Goal: Task Accomplishment & Management: Manage account settings

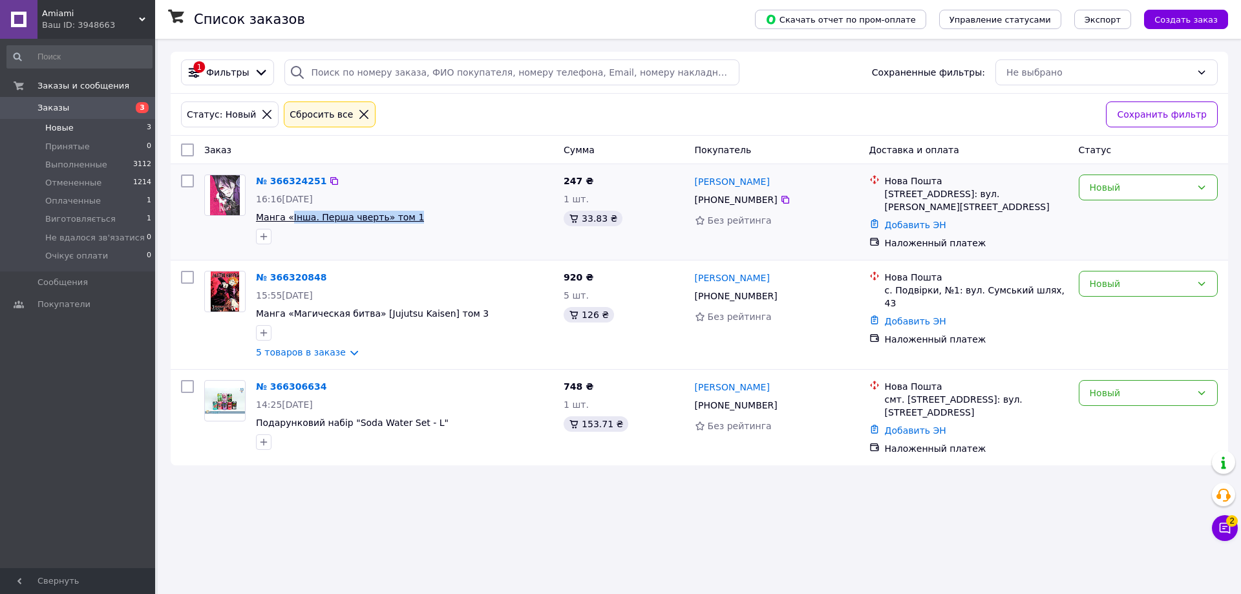
copy span "Інша. Перша чверть» том 1"
drag, startPoint x: 408, startPoint y: 213, endPoint x: 325, endPoint y: 160, distance: 99.1
click at [336, 199] on div "№ 366324251 16:16, 12.10.2025 Манга «Інша. Перша чверть» том 1" at bounding box center [405, 209] width 308 height 80
click at [283, 354] on link "5 товаров в заказе" at bounding box center [301, 352] width 90 height 10
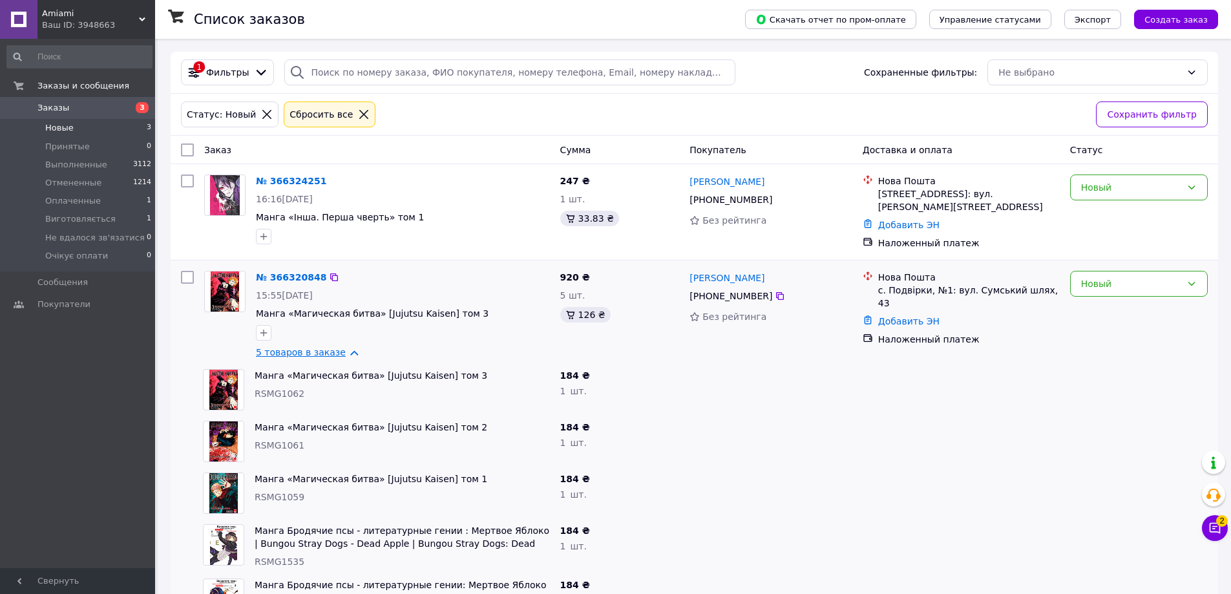
scroll to position [143, 0]
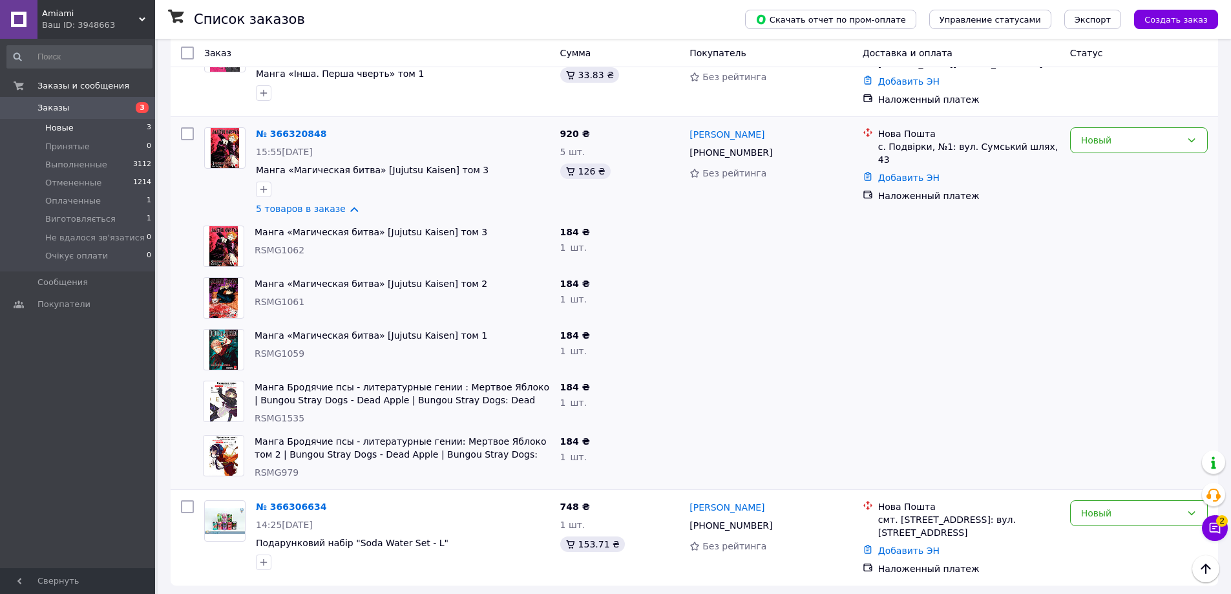
click at [275, 255] on span "RSMG1062" at bounding box center [280, 250] width 50 height 10
copy span "RSMG1062"
click at [255, 291] on div "Манга «Магическая битва» [Jujutsu Kaisen] том 2 RSMG1061" at bounding box center [402, 298] width 306 height 52
click at [263, 299] on span "RSMG1061" at bounding box center [280, 302] width 50 height 10
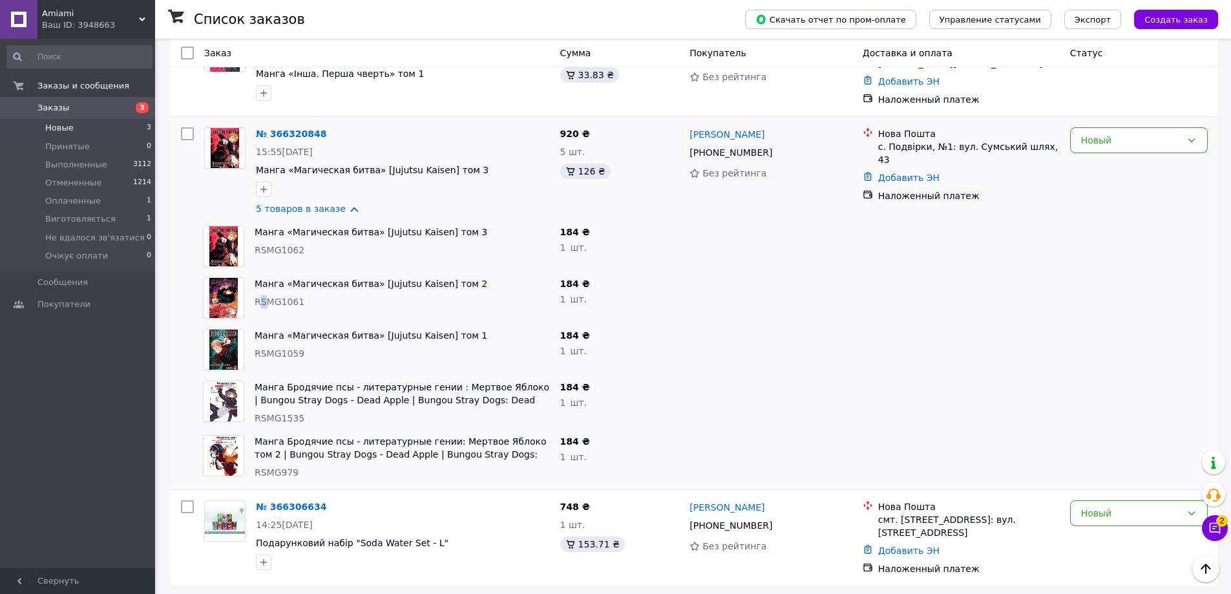
click at [263, 299] on span "RSMG1061" at bounding box center [280, 302] width 50 height 10
copy span "S"
click at [277, 300] on span "RSMG1061" at bounding box center [280, 302] width 50 height 10
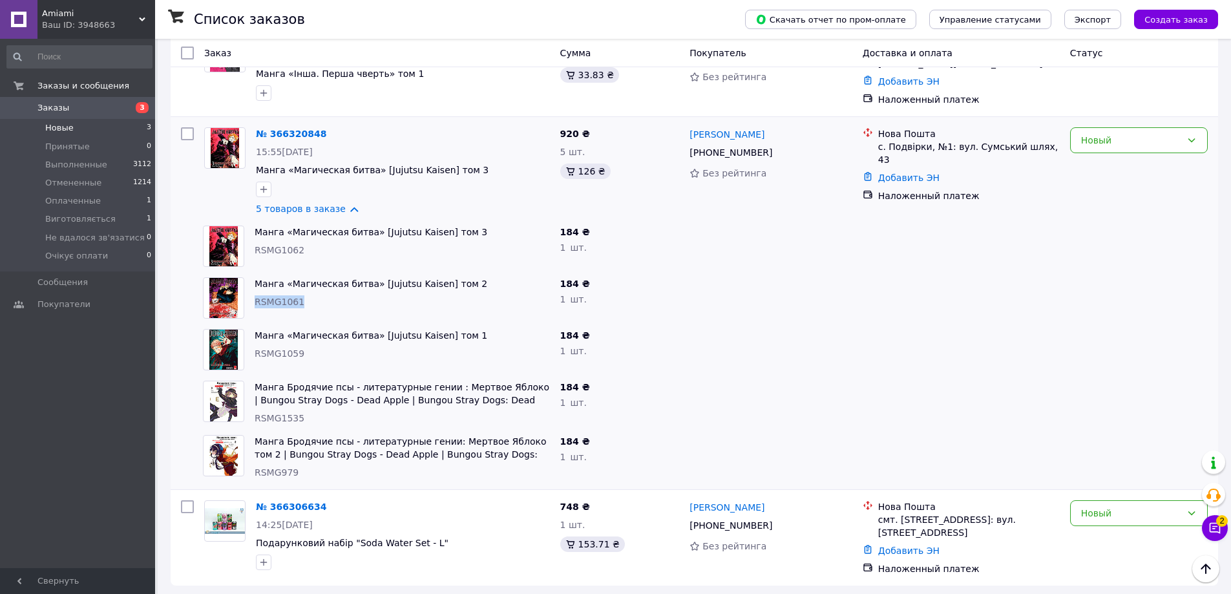
copy span "RSMG1061"
click at [291, 357] on span "RSMG1059" at bounding box center [280, 353] width 50 height 10
copy span "RSMG1059"
click at [281, 417] on span "RSMG1535" at bounding box center [280, 418] width 50 height 10
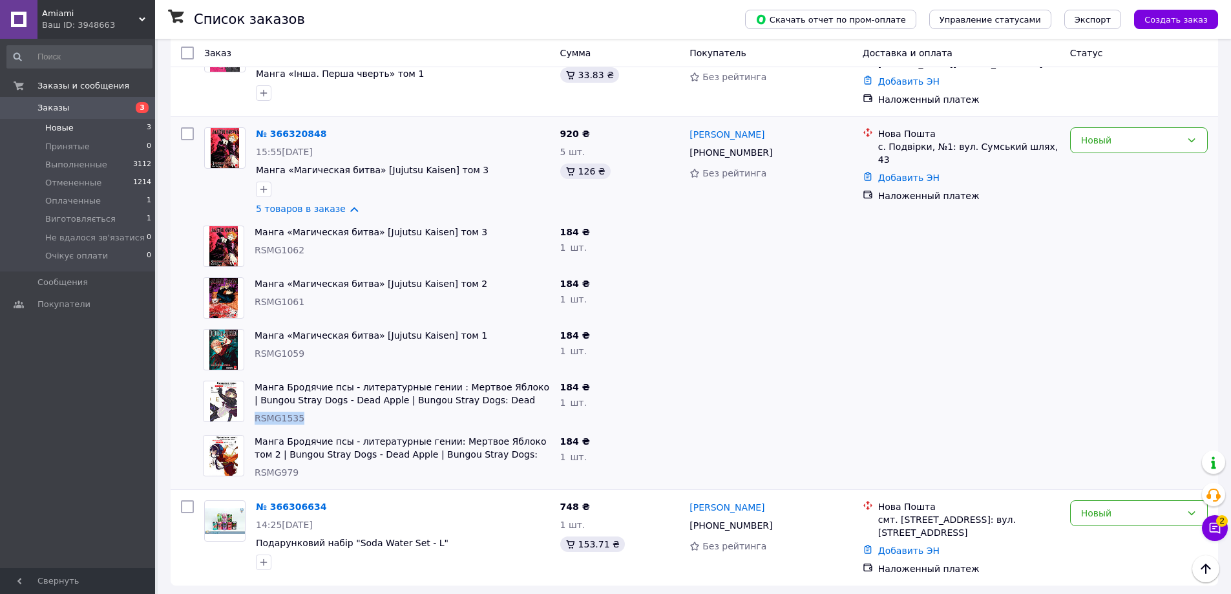
click at [281, 417] on span "RSMG1535" at bounding box center [280, 418] width 50 height 10
copy span "RSMG1535"
click at [279, 475] on span "RSMG979" at bounding box center [277, 472] width 44 height 10
copy span "RSMG979"
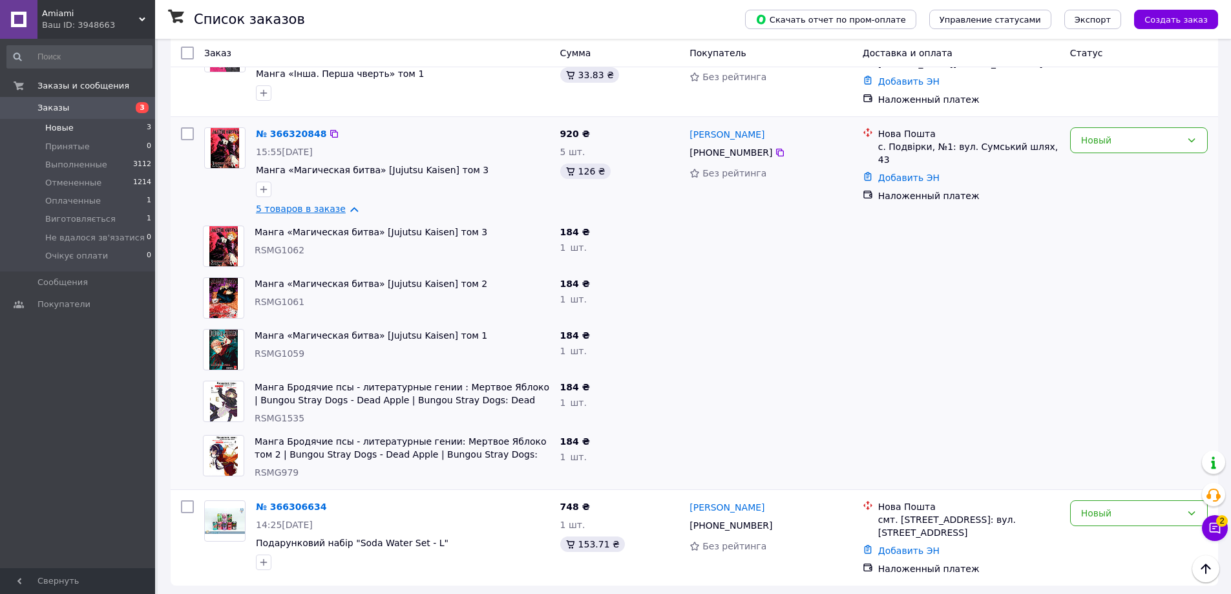
click at [302, 209] on link "5 товаров в заказе" at bounding box center [301, 209] width 90 height 10
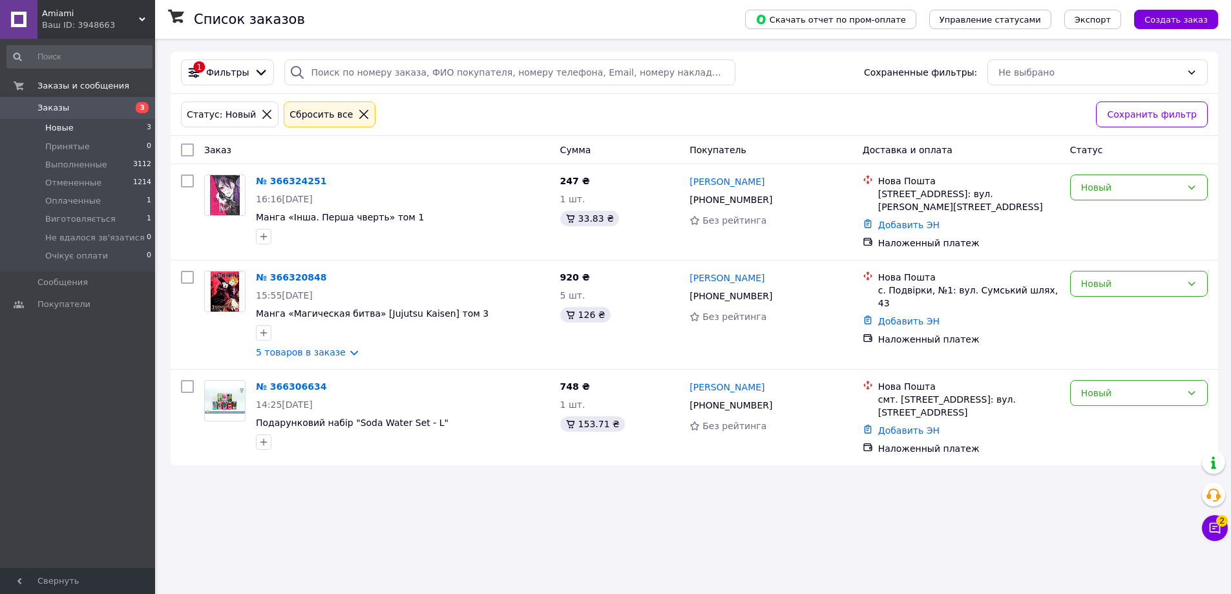
scroll to position [0, 0]
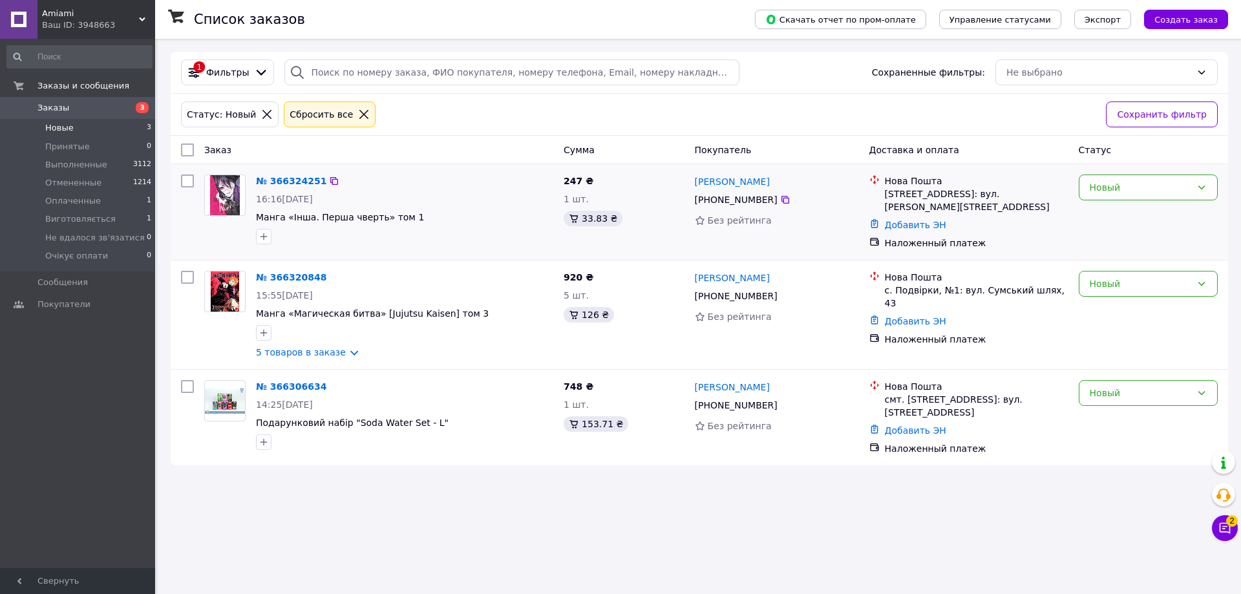
click at [727, 201] on div "[PHONE_NUMBER]" at bounding box center [736, 200] width 88 height 18
copy div "[PHONE_NUMBER]"
drag, startPoint x: 750, startPoint y: 184, endPoint x: 695, endPoint y: 184, distance: 54.9
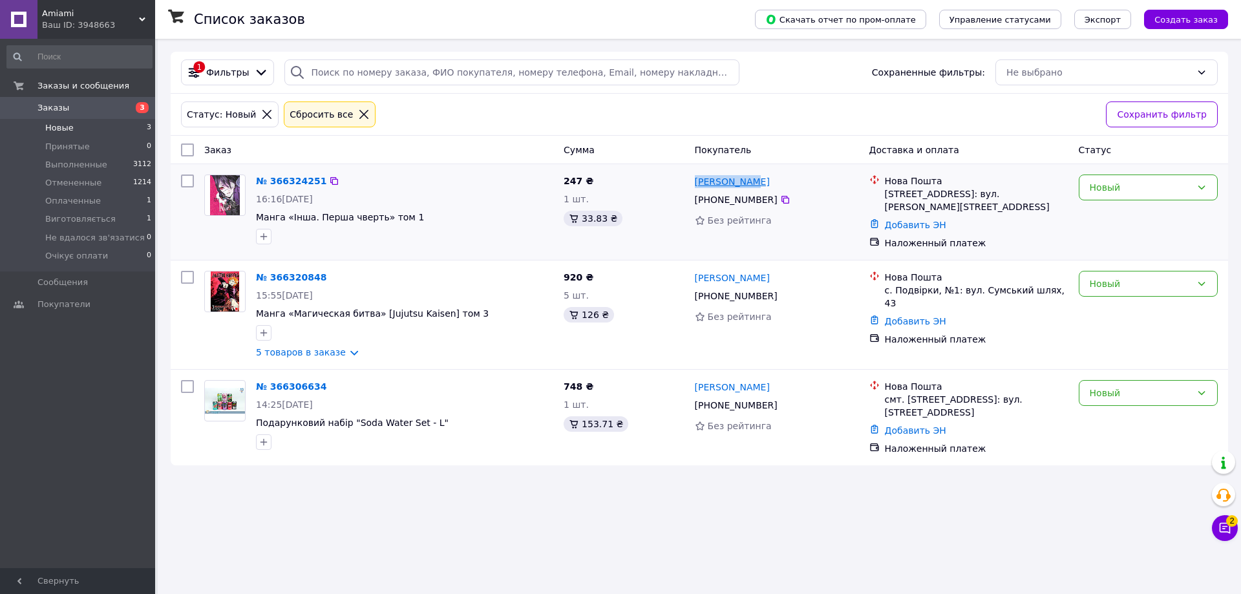
click at [695, 184] on div "[PERSON_NAME]" at bounding box center [776, 181] width 167 height 16
copy link "[PERSON_NAME]"
drag, startPoint x: 885, startPoint y: 194, endPoint x: 938, endPoint y: 198, distance: 53.2
click at [938, 198] on div "Пуща-Водиця, №1: вул. Миколи Юнкерова, 29а (Київ)" at bounding box center [977, 200] width 184 height 26
copy div "Пуща-Водиц"
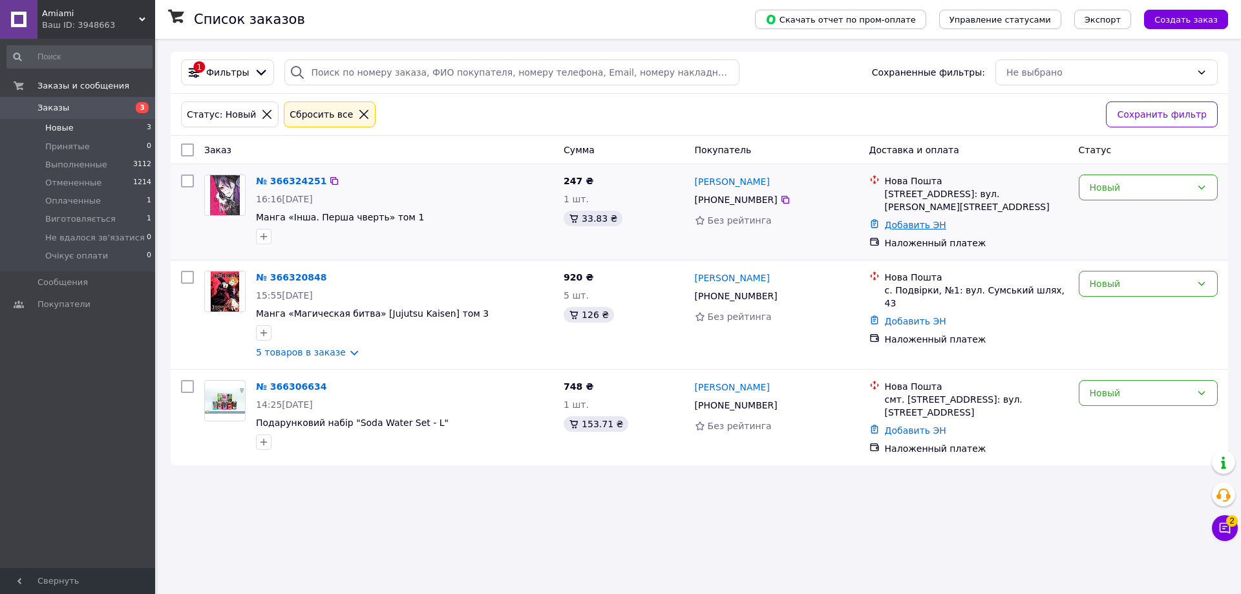
click at [920, 226] on link "Добавить ЭН" at bounding box center [915, 225] width 61 height 10
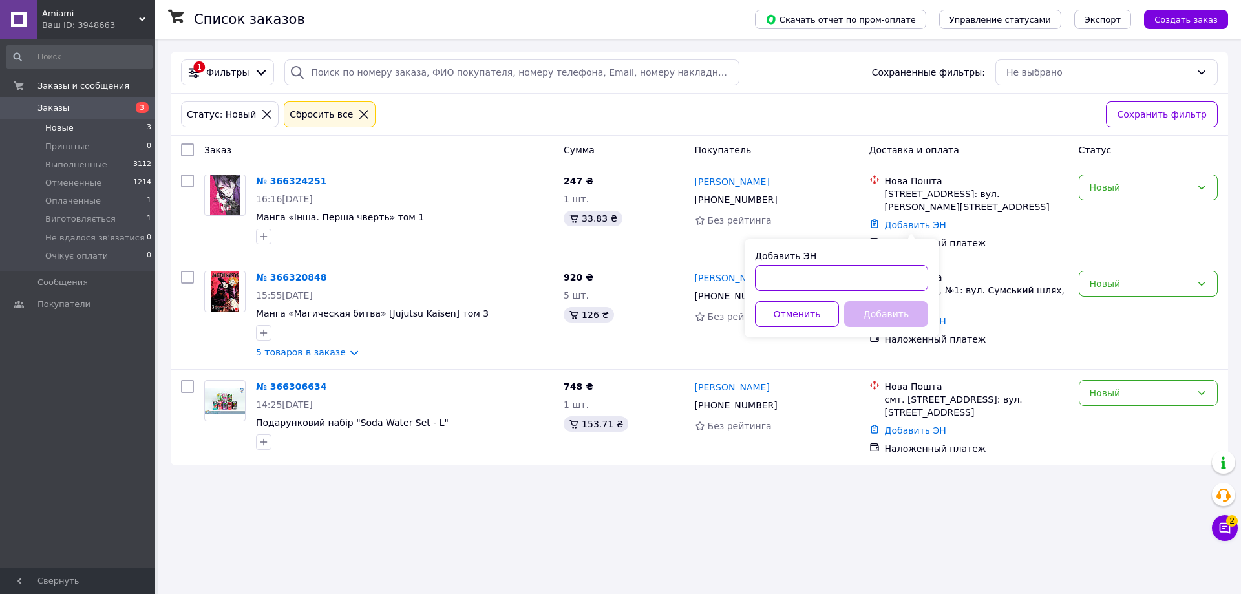
click at [873, 278] on input "Добавить ЭН" at bounding box center [841, 278] width 173 height 26
paste input "20451269191137"
type input "20451269191137"
click at [869, 309] on button "Добавить" at bounding box center [886, 314] width 84 height 26
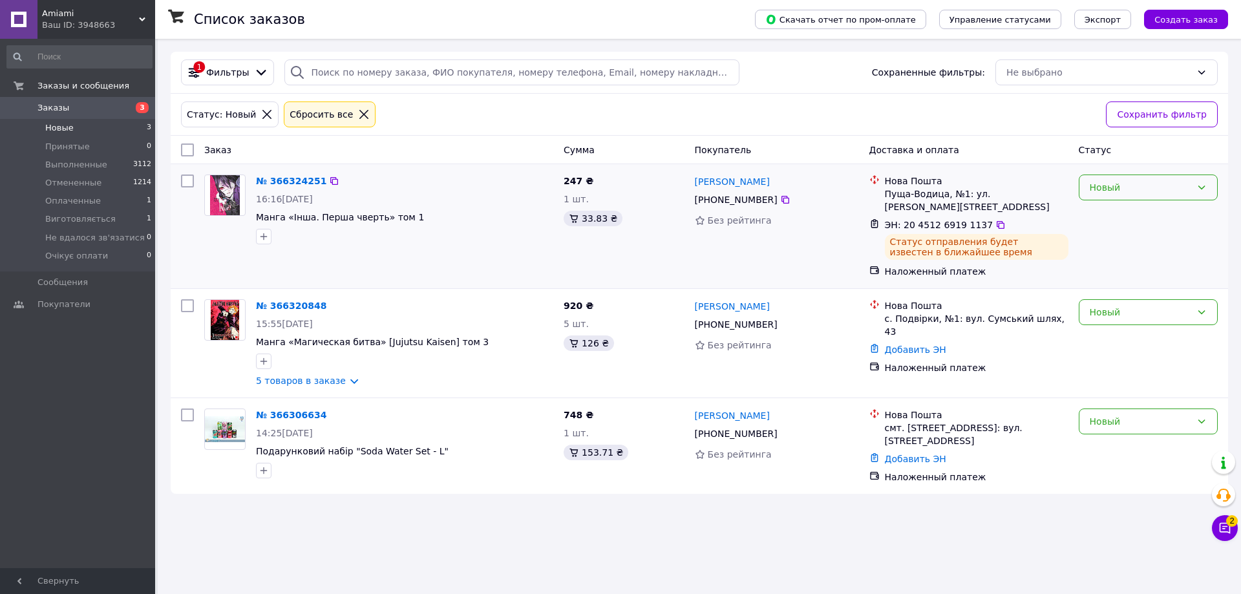
click at [1125, 186] on div "Новый" at bounding box center [1139, 187] width 101 height 14
click at [1115, 209] on li "Принят" at bounding box center [1148, 215] width 138 height 23
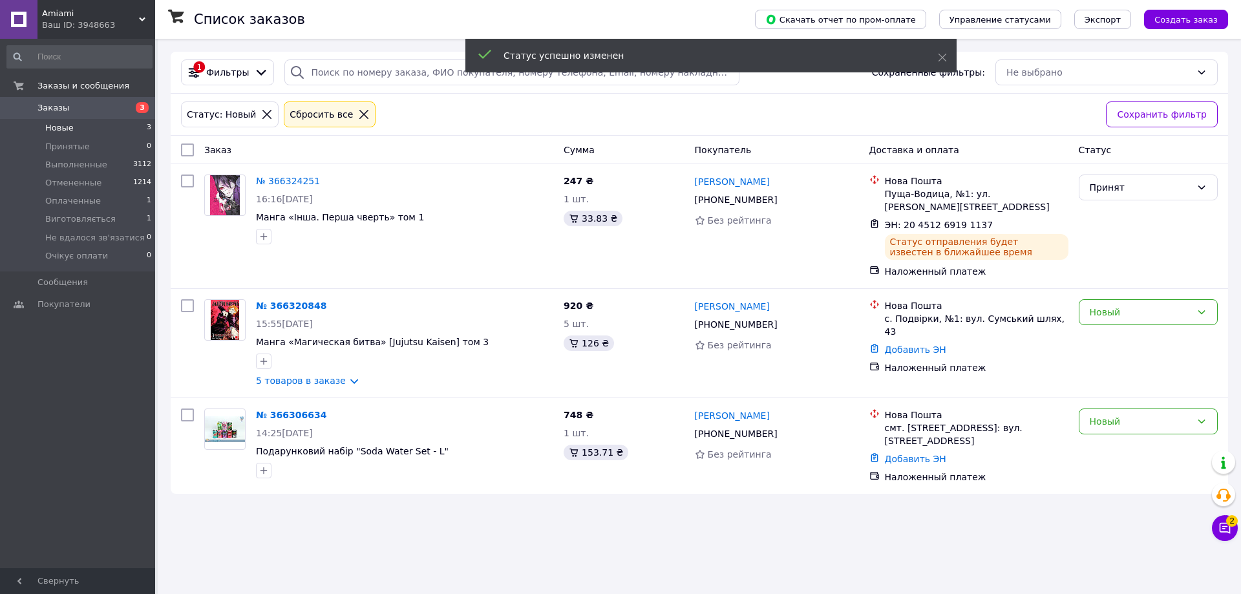
click at [1115, 192] on div "Принят" at bounding box center [1139, 187] width 101 height 14
drag, startPoint x: 1101, startPoint y: 286, endPoint x: 1100, endPoint y: 212, distance: 73.7
click at [1100, 212] on ul "Выполнен Отменен Оплаченный Виготовляється Не вдалося зв'язатися Очікує оплати" at bounding box center [1148, 259] width 138 height 111
click at [1100, 212] on li "Выполнен" at bounding box center [1148, 215] width 138 height 23
click at [323, 385] on link "5 товаров в заказе" at bounding box center [301, 380] width 90 height 10
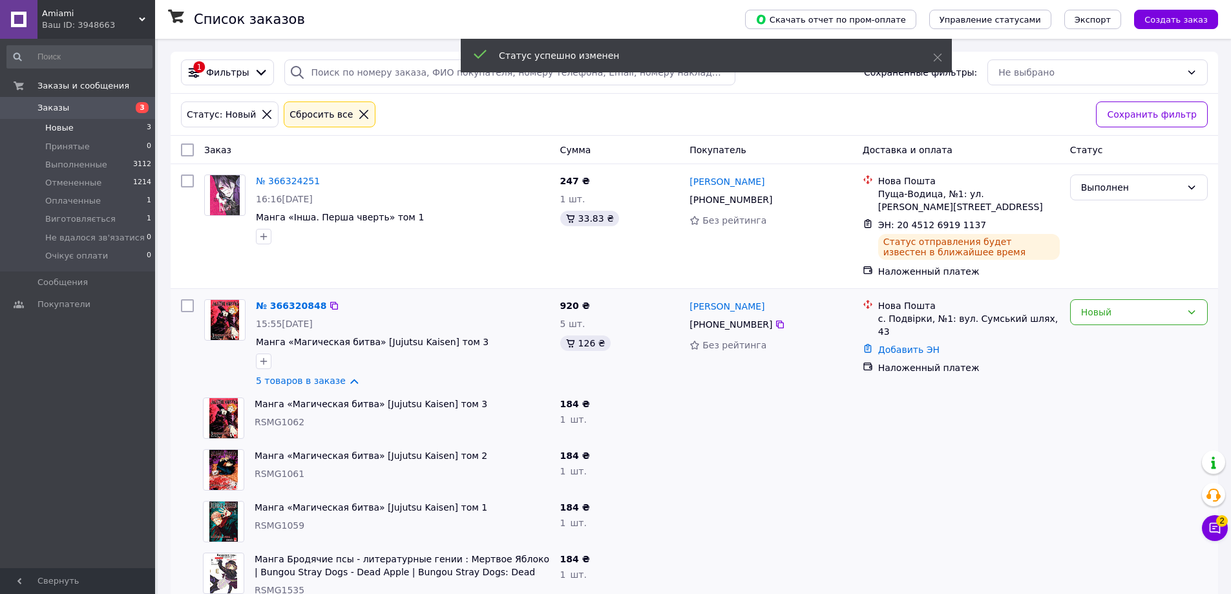
click at [744, 329] on div "[PHONE_NUMBER]" at bounding box center [731, 324] width 88 height 18
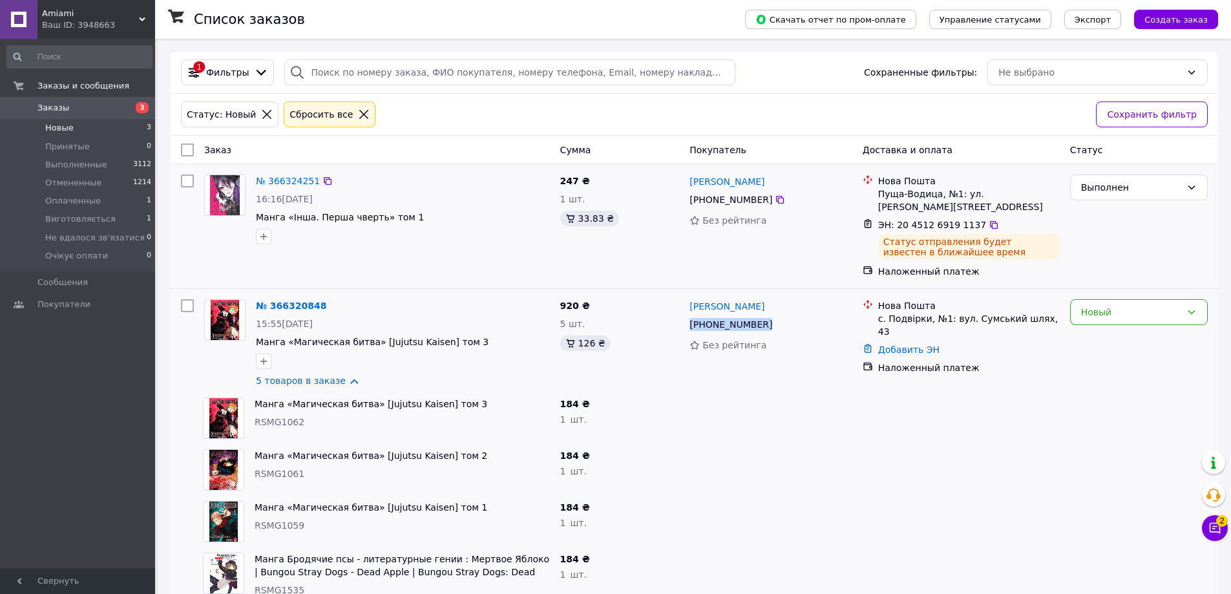
drag, startPoint x: 720, startPoint y: 303, endPoint x: 619, endPoint y: 204, distance: 142.1
click at [686, 302] on div "Вероніка Ольхова +380 97 090 42 61 Без рейтинга" at bounding box center [770, 343] width 173 height 98
click at [899, 316] on div "с. Подвірки, №1: вул. Сумський шлях, 43" at bounding box center [969, 325] width 182 height 26
click at [912, 344] on div "Добавить ЭН" at bounding box center [969, 350] width 187 height 18
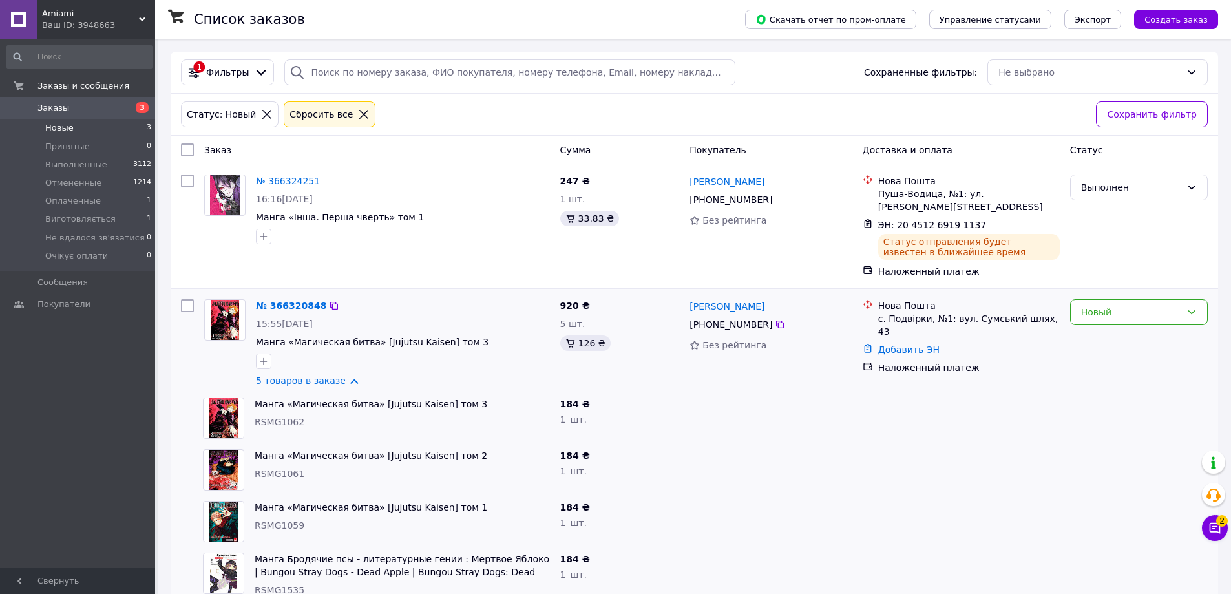
click at [899, 344] on link "Добавить ЭН" at bounding box center [908, 349] width 61 height 10
click at [887, 383] on input "Добавить ЭН" at bounding box center [835, 390] width 173 height 26
paste input "20451269191432"
type input "20451269191432"
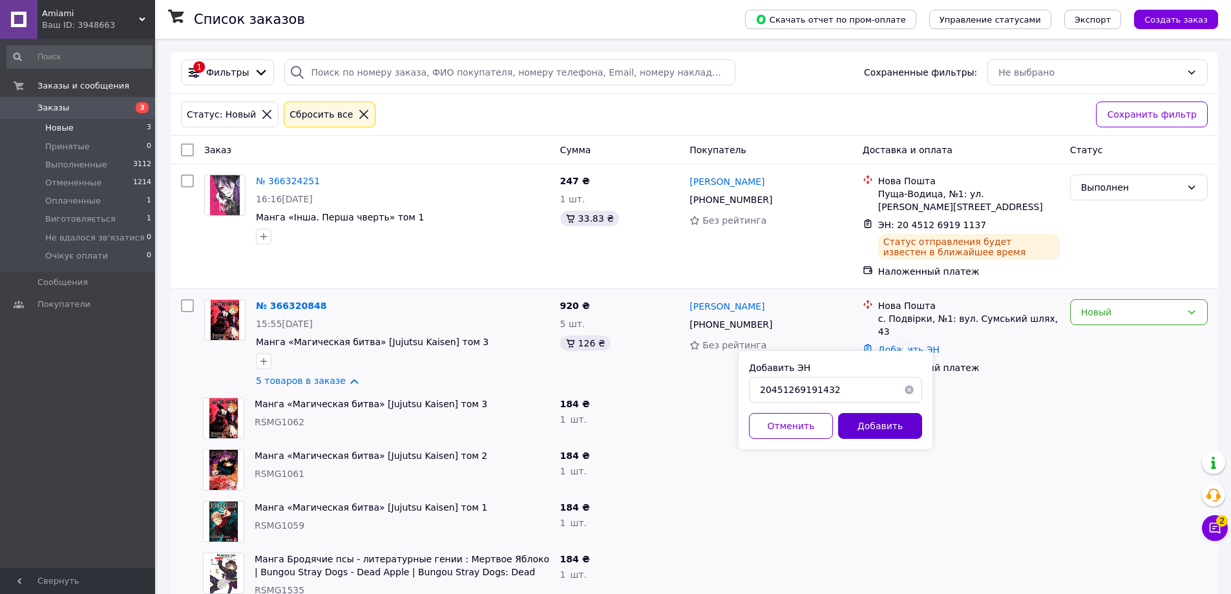
click at [887, 421] on button "Добавить" at bounding box center [880, 426] width 84 height 26
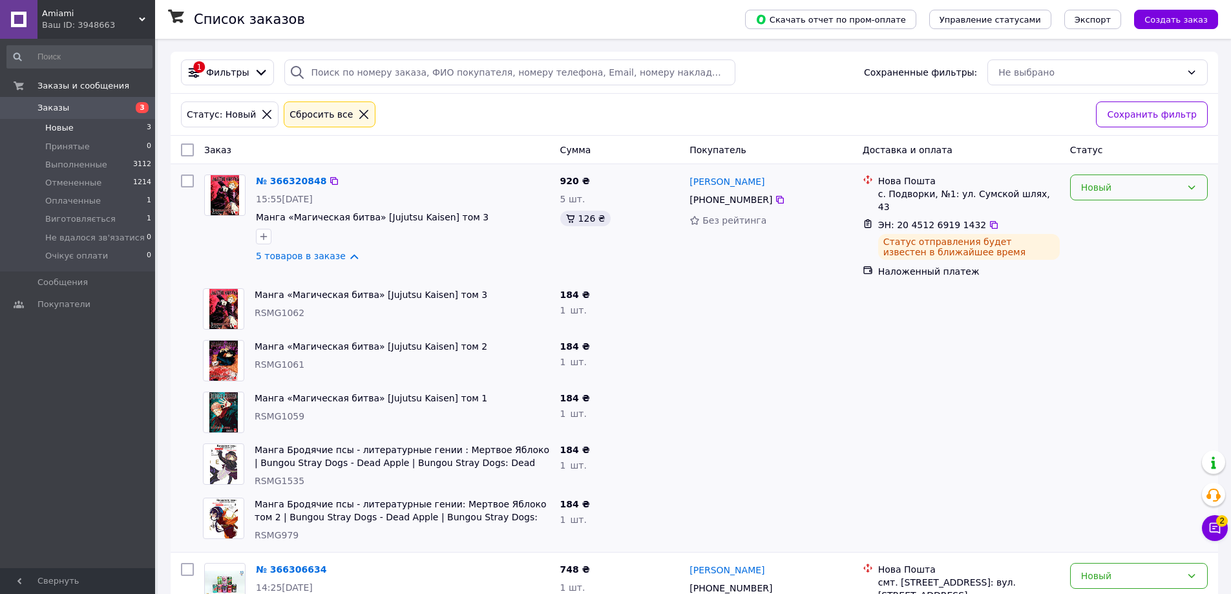
click at [1109, 175] on div "Новый" at bounding box center [1139, 187] width 138 height 26
click at [1098, 235] on li "Выполнен" at bounding box center [1139, 238] width 136 height 23
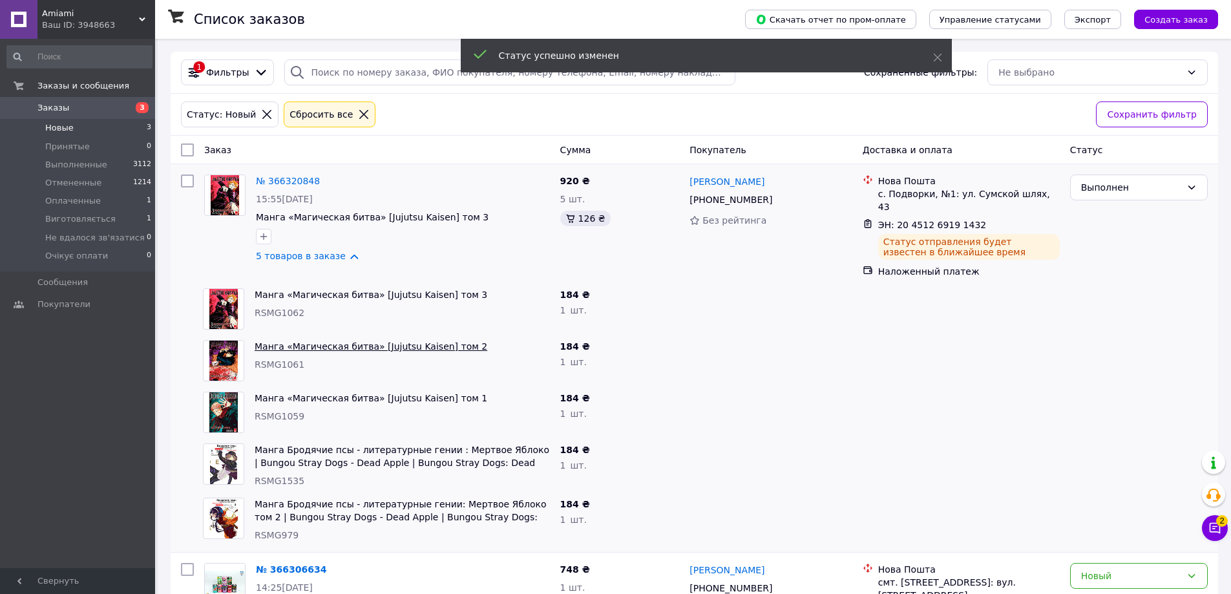
scroll to position [50, 0]
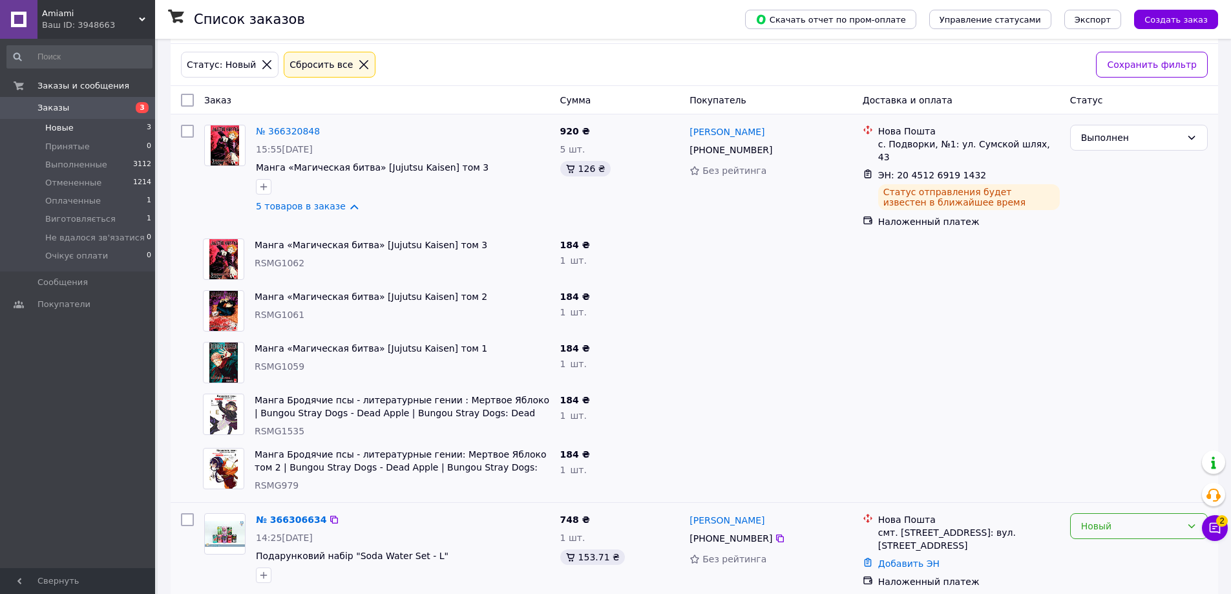
click at [1091, 525] on div "Новый" at bounding box center [1139, 526] width 138 height 26
click at [1095, 402] on li "Принят" at bounding box center [1139, 397] width 136 height 23
click at [1091, 519] on div "Принят" at bounding box center [1131, 526] width 100 height 14
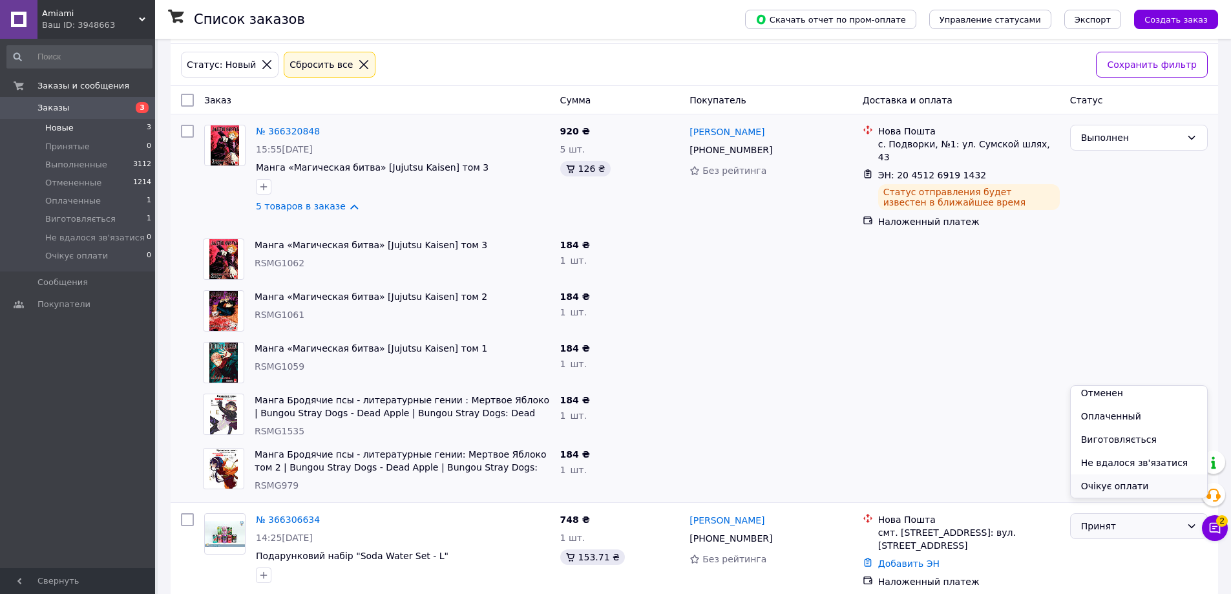
click at [1103, 488] on li "Очікує оплати" at bounding box center [1139, 485] width 136 height 23
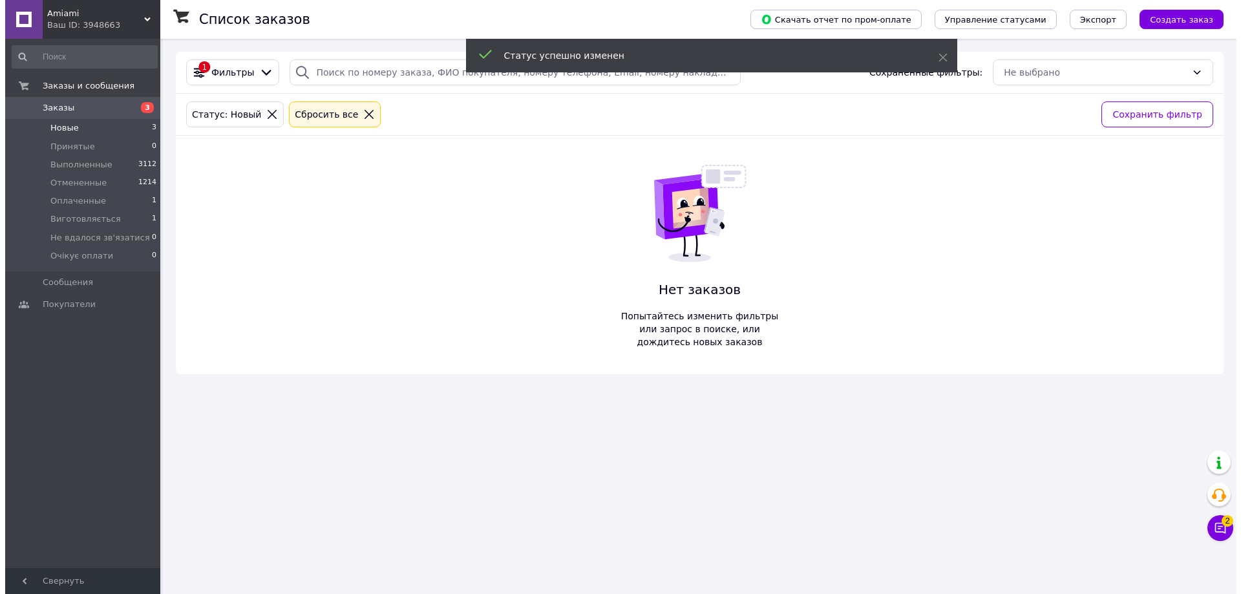
scroll to position [0, 0]
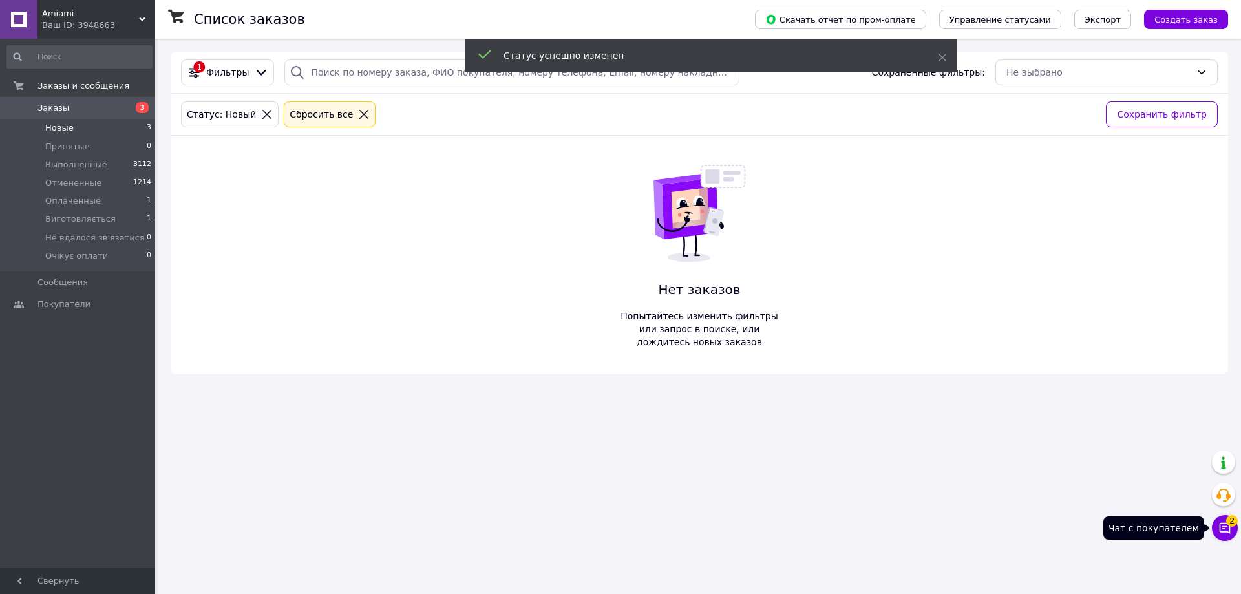
click at [1220, 528] on icon at bounding box center [1224, 528] width 11 height 11
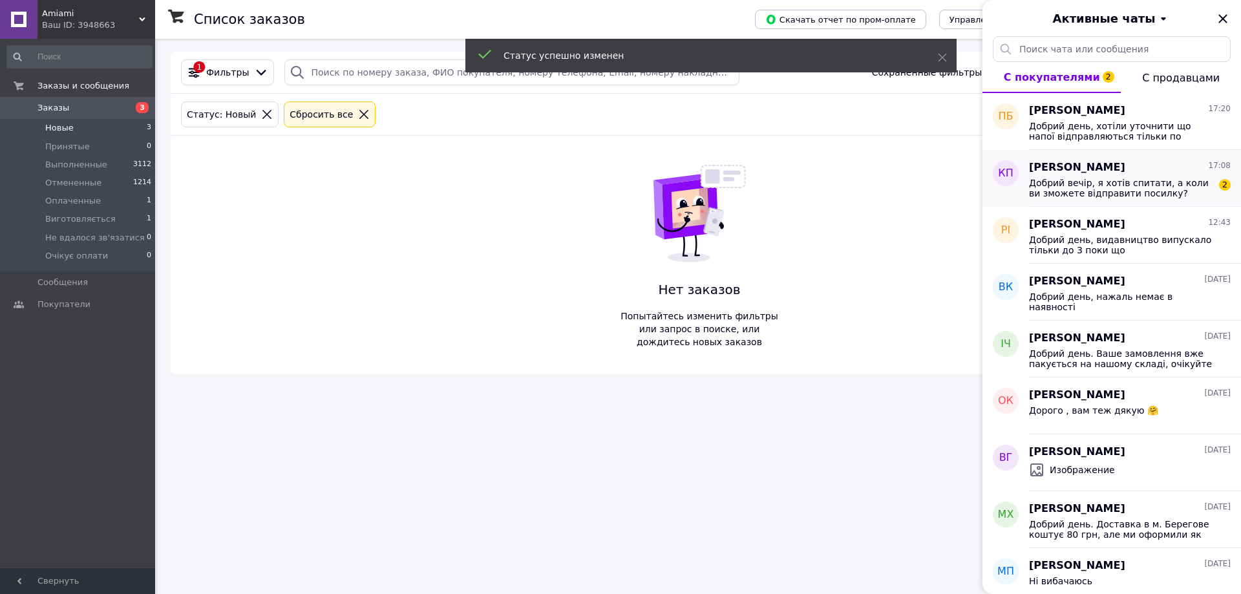
click at [1093, 176] on div "Добрий вечір, я хотів спитати, а коли ви зможете відправити посилку? 2" at bounding box center [1130, 186] width 202 height 23
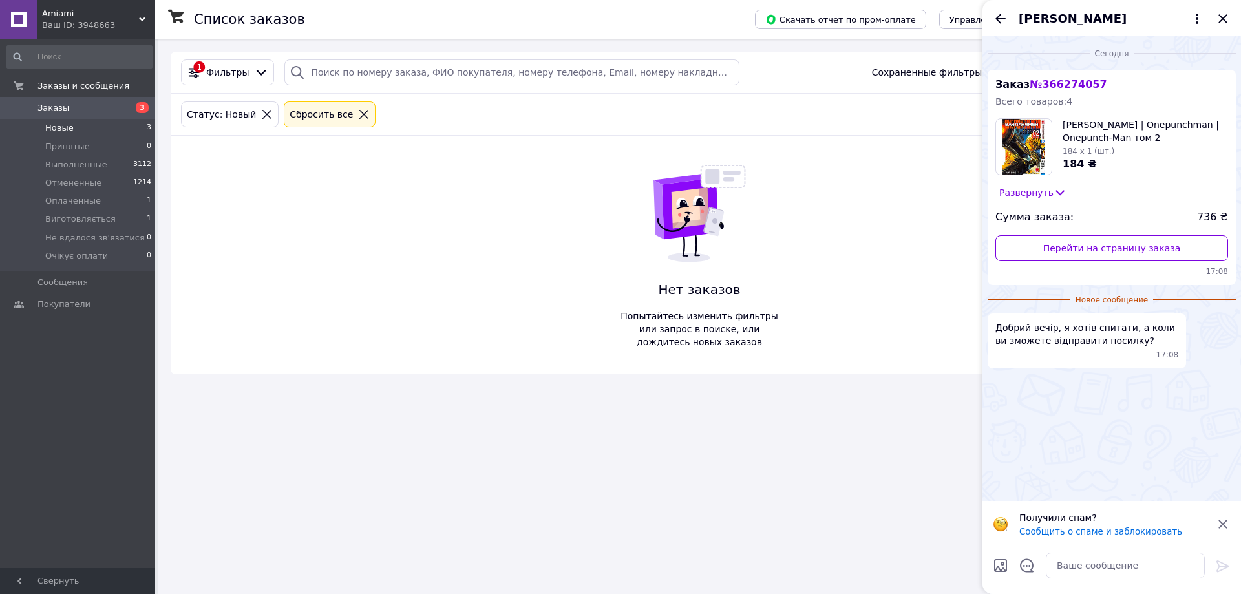
click at [1072, 580] on div at bounding box center [1124, 565] width 169 height 36
click at [1075, 565] on textarea at bounding box center [1124, 565] width 159 height 26
type textarea "Добрий день, відправка у понеділок"
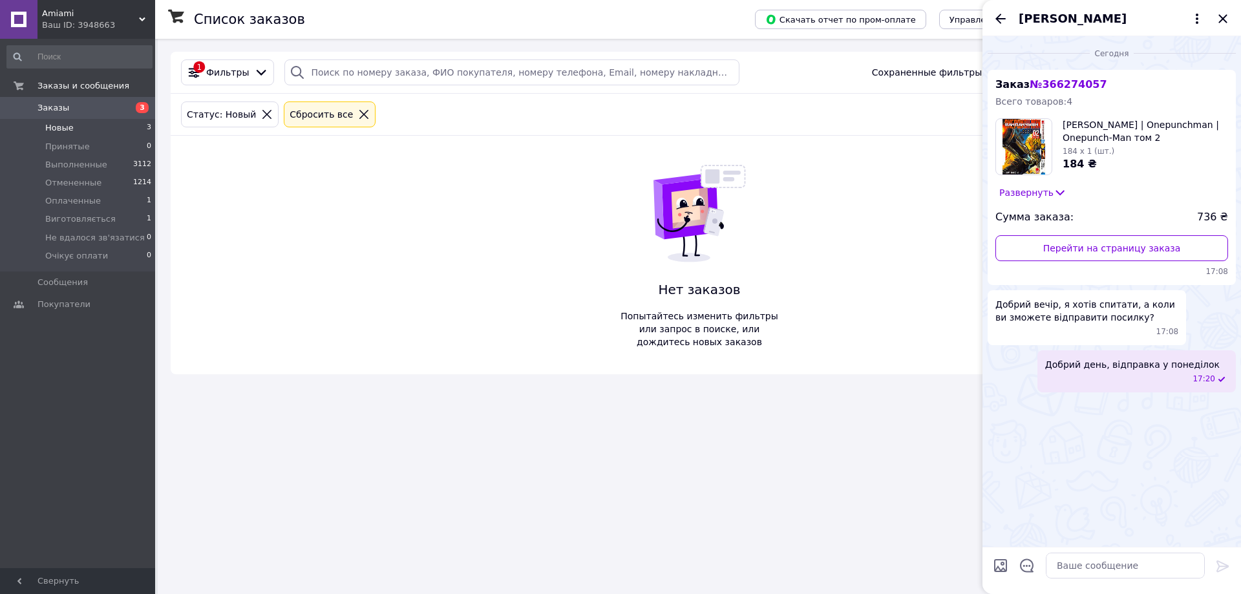
click at [1003, 8] on div "[PERSON_NAME]" at bounding box center [1111, 18] width 258 height 36
click at [1000, 11] on icon "Назад" at bounding box center [1001, 19] width 16 height 16
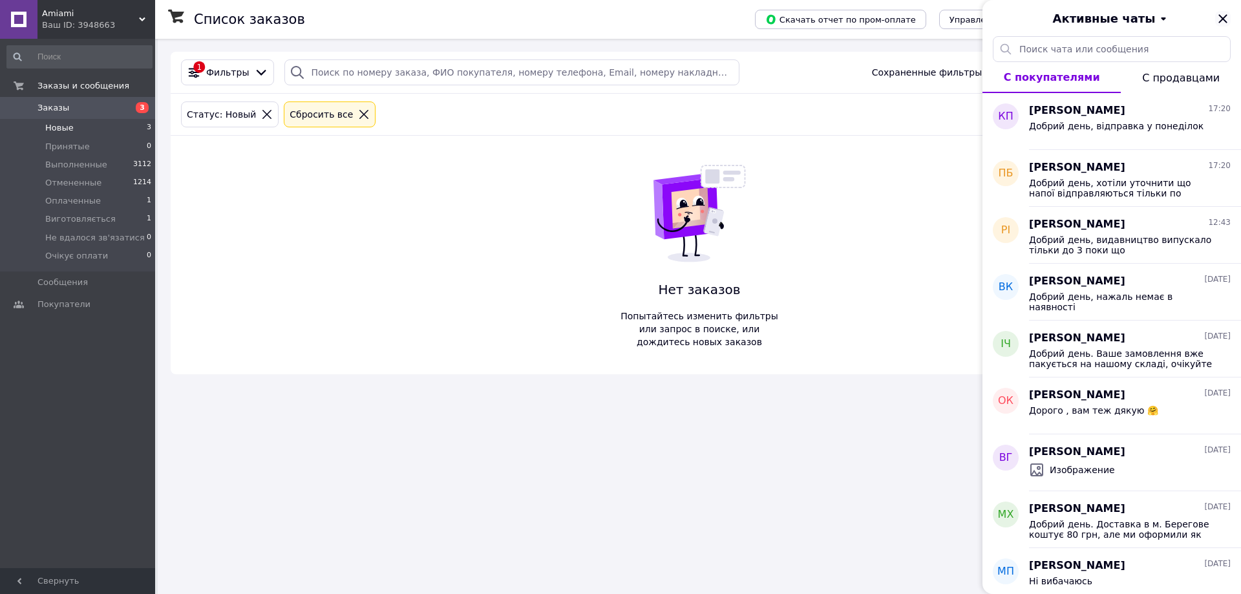
click at [1225, 18] on icon "Закрыть" at bounding box center [1223, 19] width 16 height 16
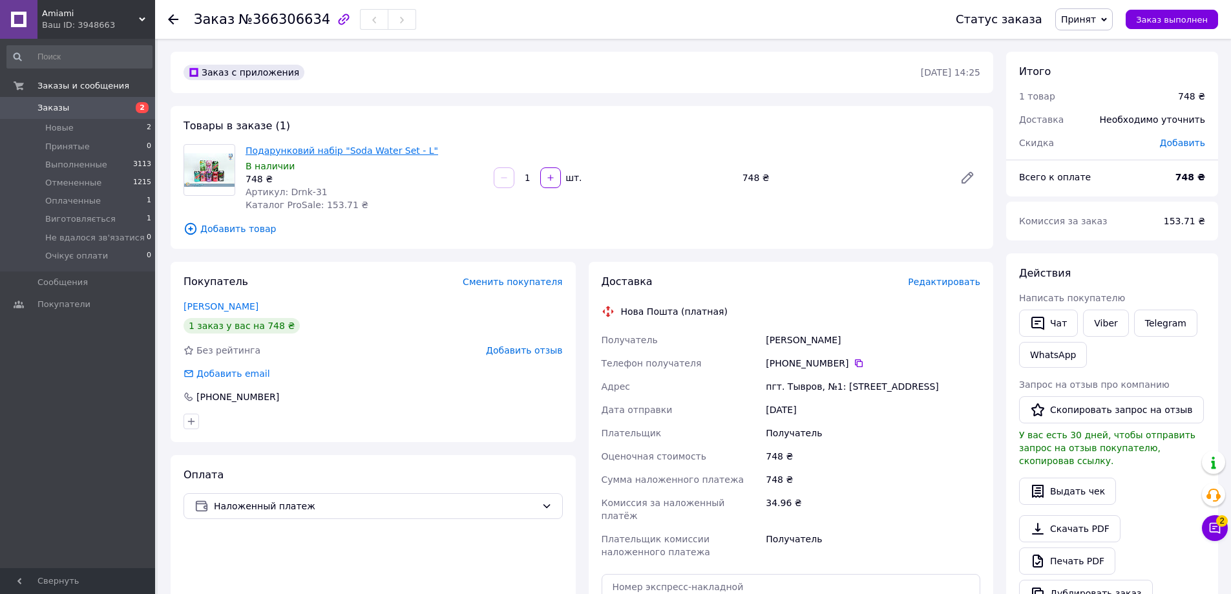
click at [350, 154] on link "Подарунковий набір "Soda Water Set - L"" at bounding box center [342, 150] width 193 height 10
drag, startPoint x: 976, startPoint y: 241, endPoint x: 1005, endPoint y: 297, distance: 63.3
click at [976, 241] on div "Товары в заказе (1) Подарунковий набір "Soda Water Set - L" В наличии 748 ₴ Арт…" at bounding box center [582, 177] width 823 height 143
click at [1032, 317] on icon "button" at bounding box center [1038, 323] width 16 height 16
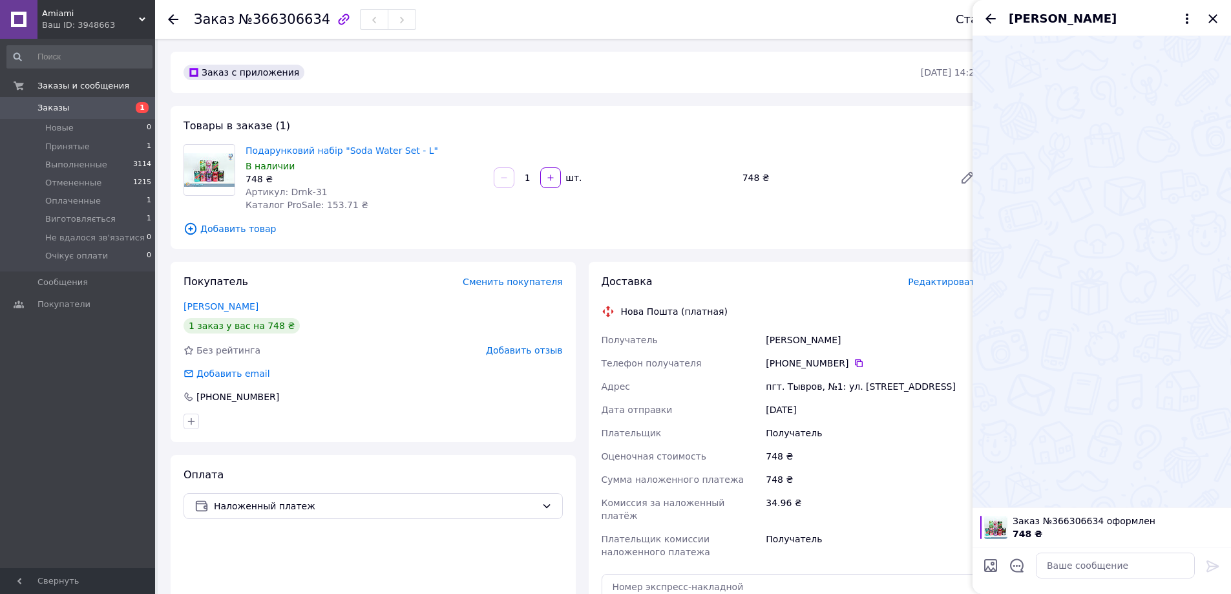
click at [1065, 552] on div at bounding box center [1115, 565] width 169 height 36
click at [1067, 563] on textarea at bounding box center [1115, 565] width 159 height 26
paste textarea "Добрий день, хотіли уточнити що фігурки відправляються тільки по повній передоп…"
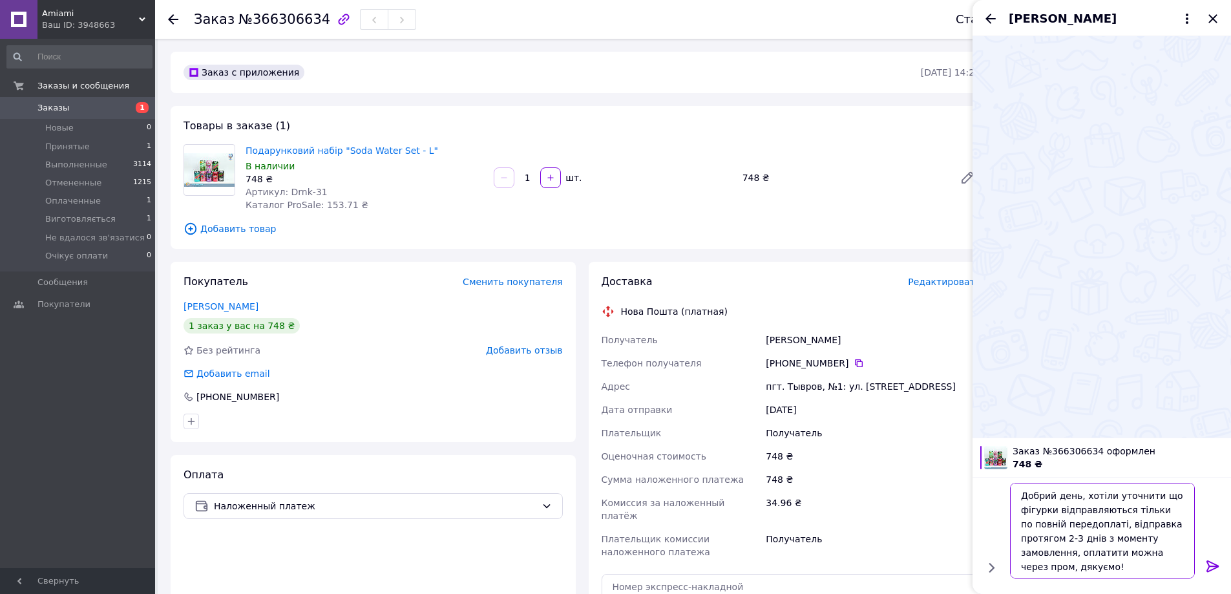
click at [1039, 510] on textarea "Добрий день, хотіли уточнити що фігурки відправляються тільки по повній передоп…" at bounding box center [1102, 531] width 185 height 96
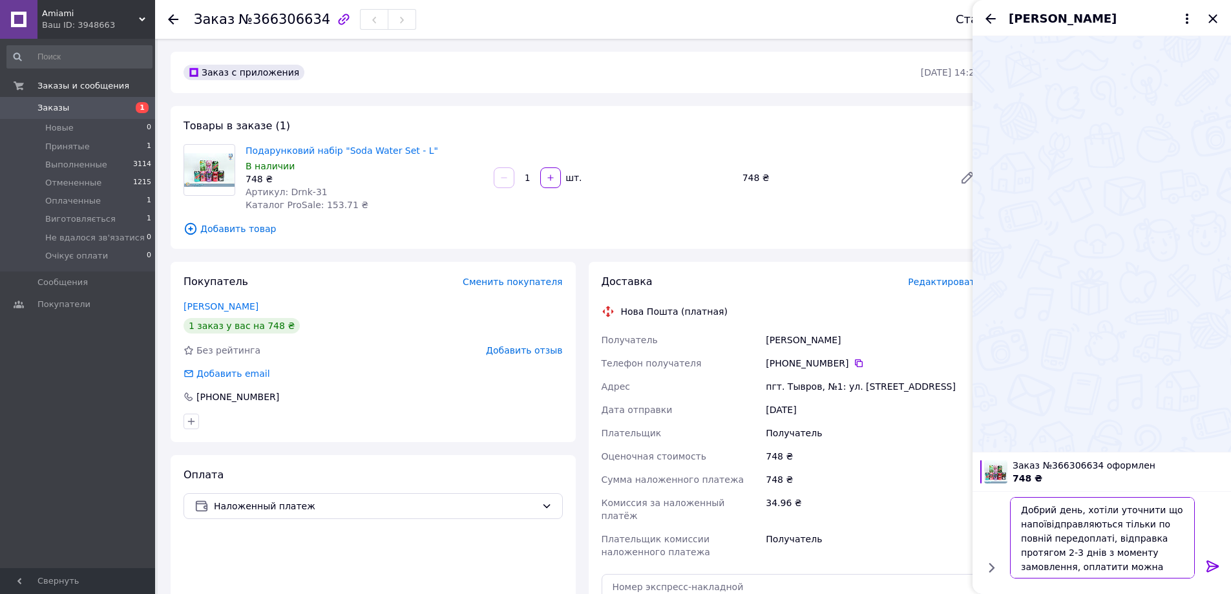
type textarea "Добрий день, хотіли уточнити що напої відправляються тільки по повній передопла…"
click at [1119, 540] on textarea "Добрий день, хотіли уточнити що напої відправляються тільки по повній передопла…" at bounding box center [1102, 537] width 185 height 81
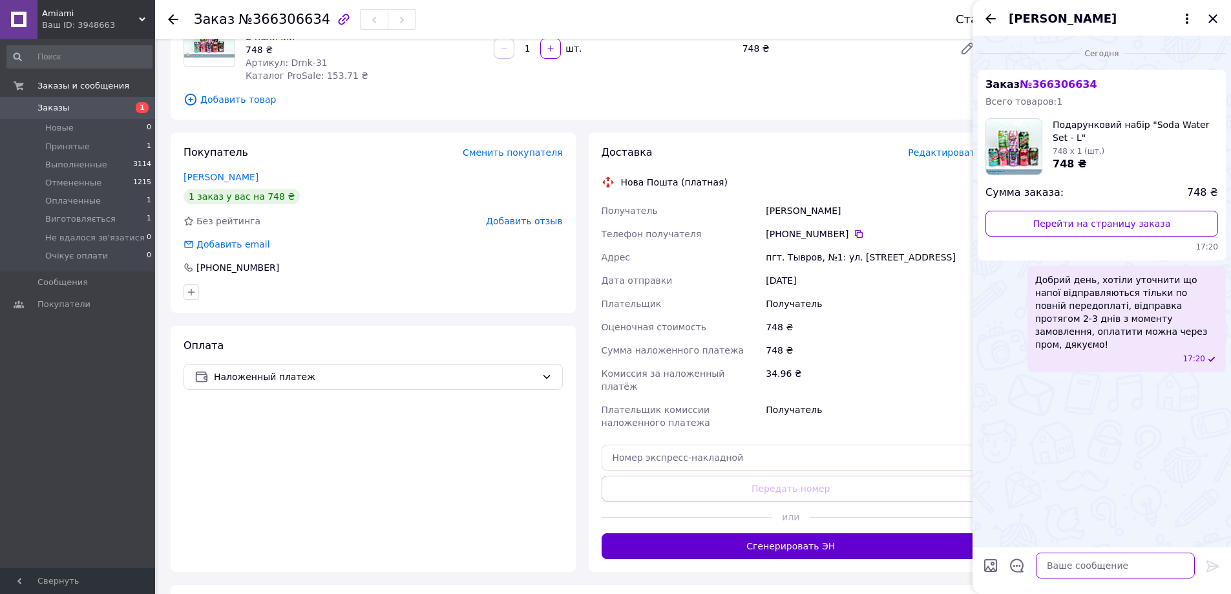
scroll to position [258, 0]
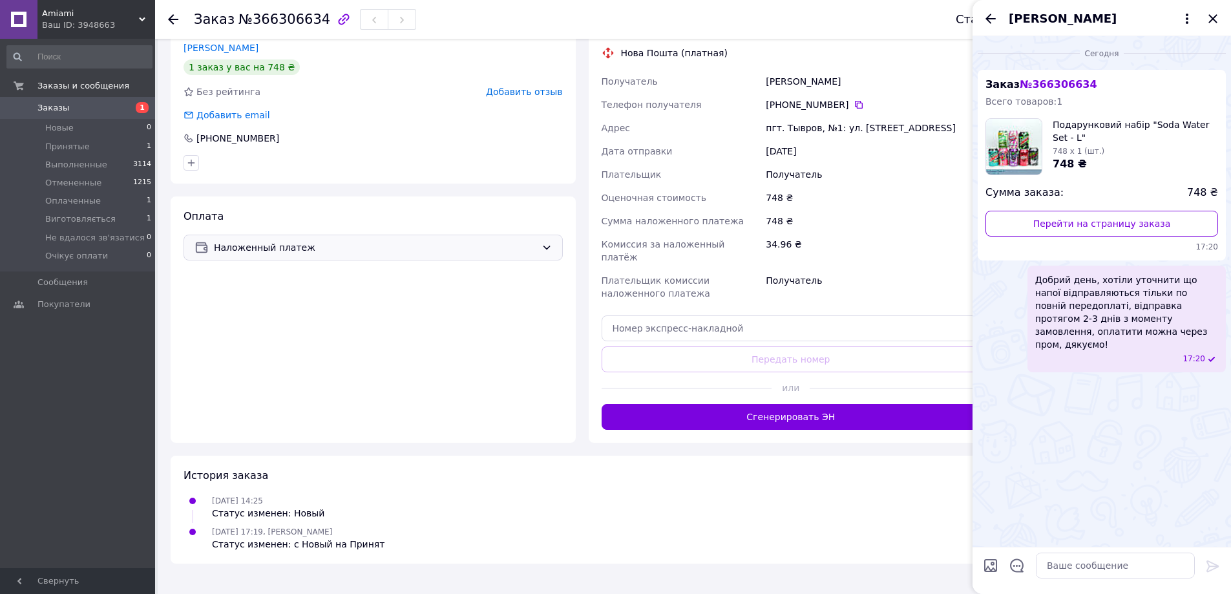
click at [367, 239] on div "Наложенный платеж" at bounding box center [373, 248] width 379 height 26
click at [342, 293] on div "Пром-оплата Prom сопровождает покупку" at bounding box center [373, 300] width 362 height 14
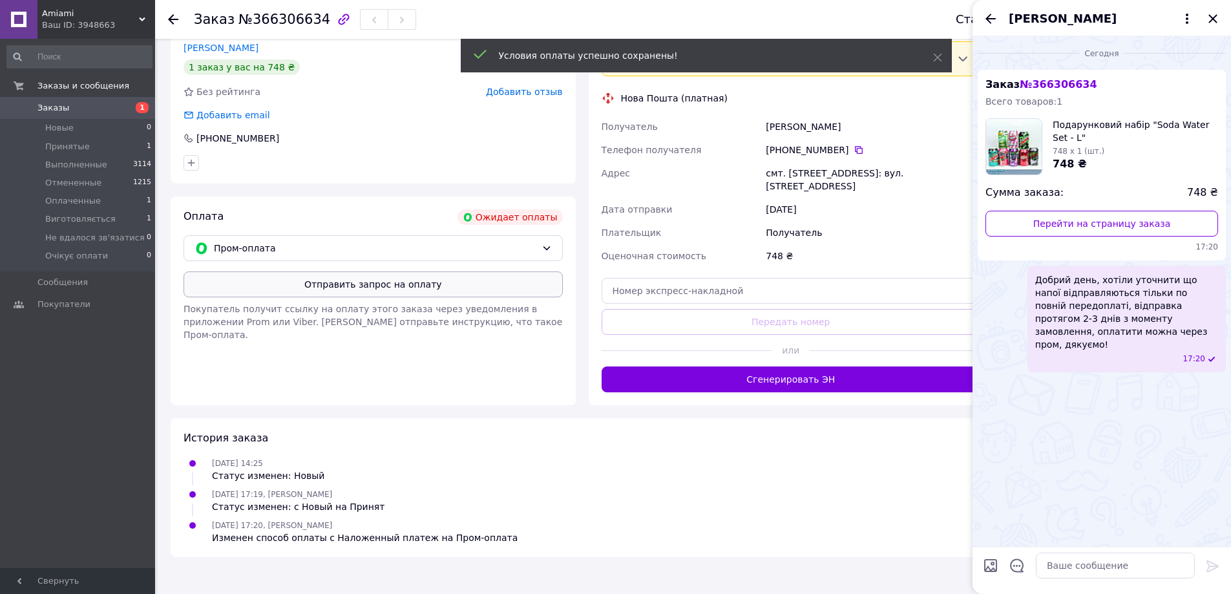
click at [445, 286] on button "Отправить запрос на оплату" at bounding box center [373, 284] width 379 height 26
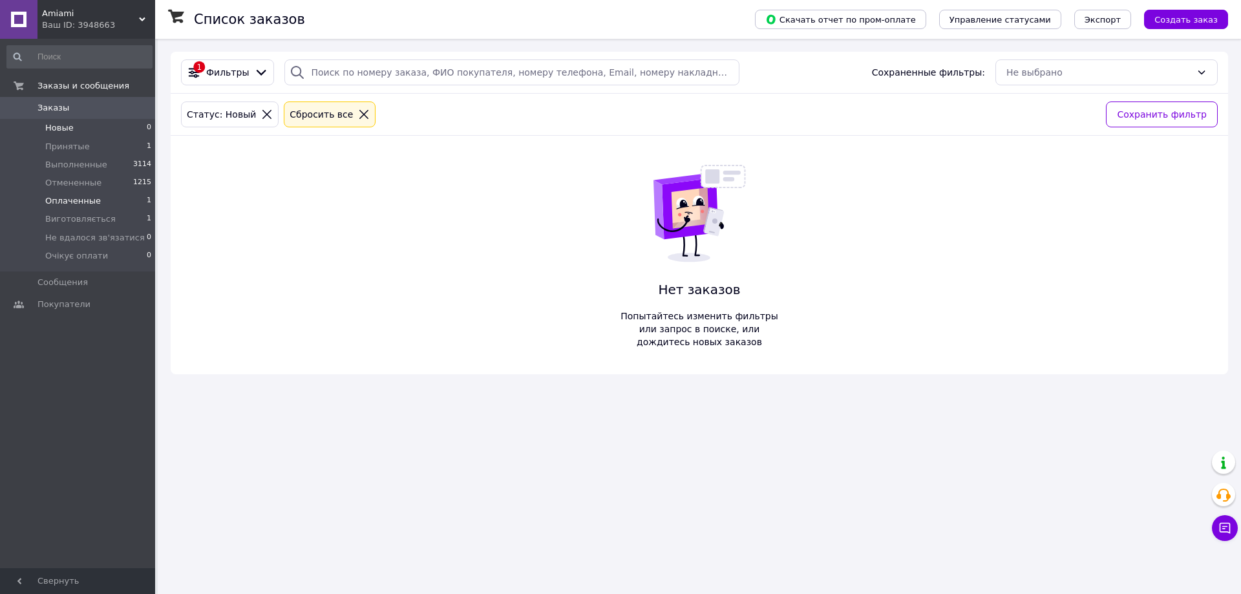
click at [100, 200] on li "Оплаченные 1" at bounding box center [79, 201] width 159 height 18
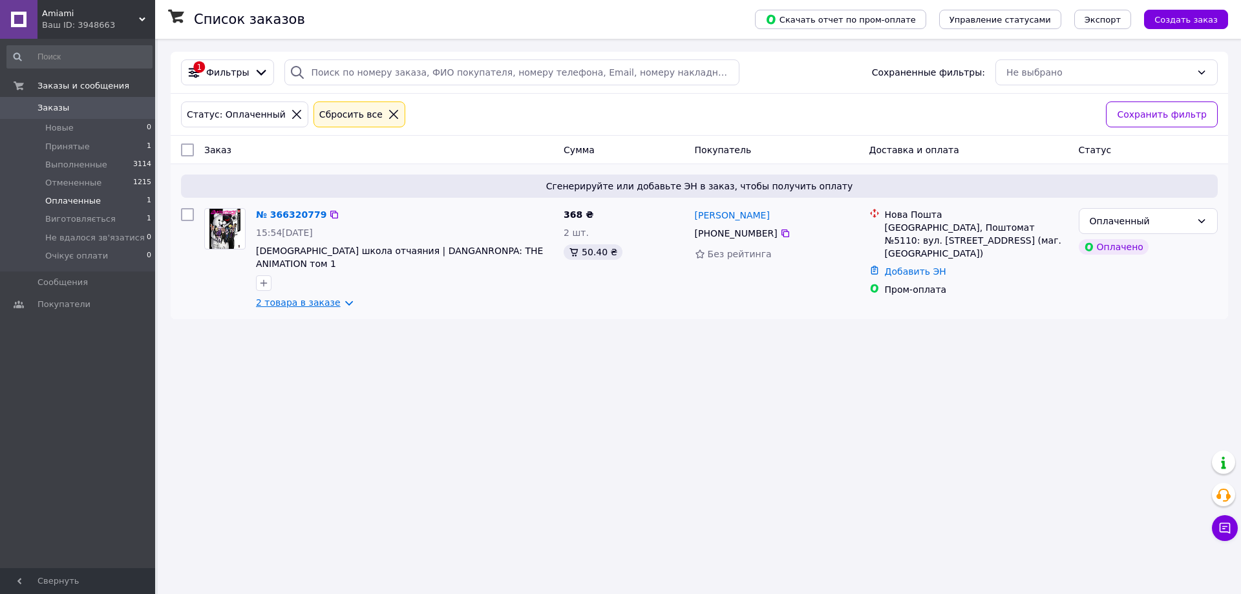
click at [305, 297] on link "2 товара в заказе" at bounding box center [298, 302] width 85 height 10
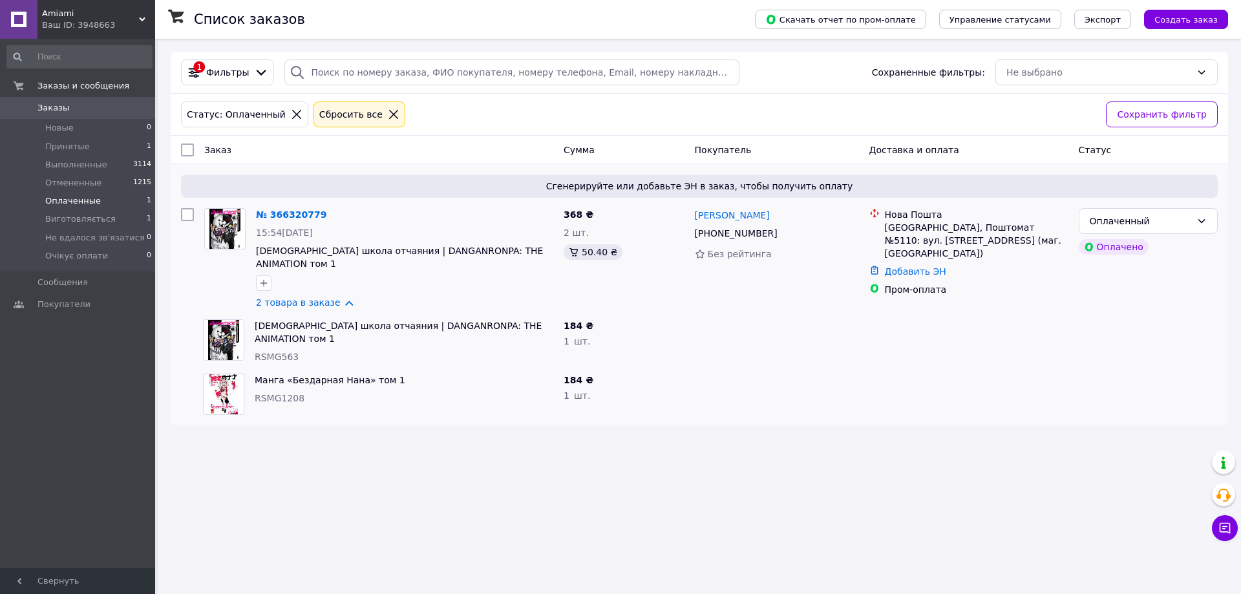
click at [289, 338] on div "Манга школа отчаяния | DANGANRONPA: THE ANIMATION том 1 RSMG563" at bounding box center [403, 341] width 309 height 54
click at [286, 352] on span "RSMG563" at bounding box center [277, 357] width 44 height 10
copy span "RSMG563"
click at [282, 393] on span "RSMG1208" at bounding box center [280, 398] width 50 height 10
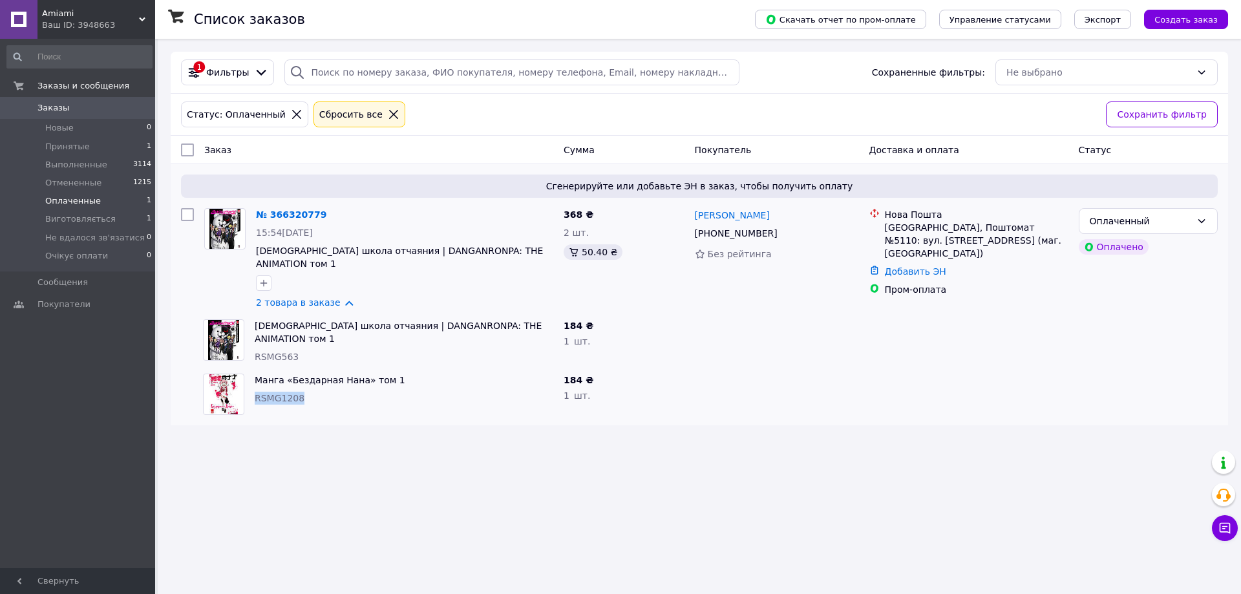
click at [282, 393] on span "RSMG1208" at bounding box center [280, 398] width 50 height 10
copy span "RSMG1208"
click at [76, 156] on li "Выполненные 3114" at bounding box center [79, 165] width 159 height 18
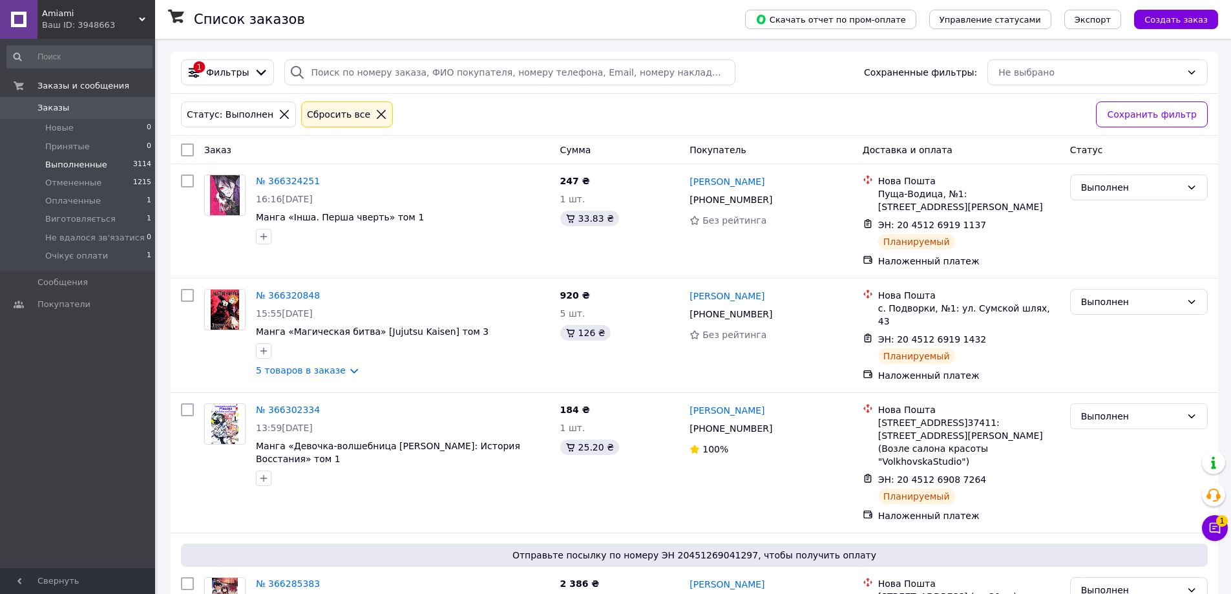
click at [1210, 521] on icon at bounding box center [1214, 527] width 13 height 13
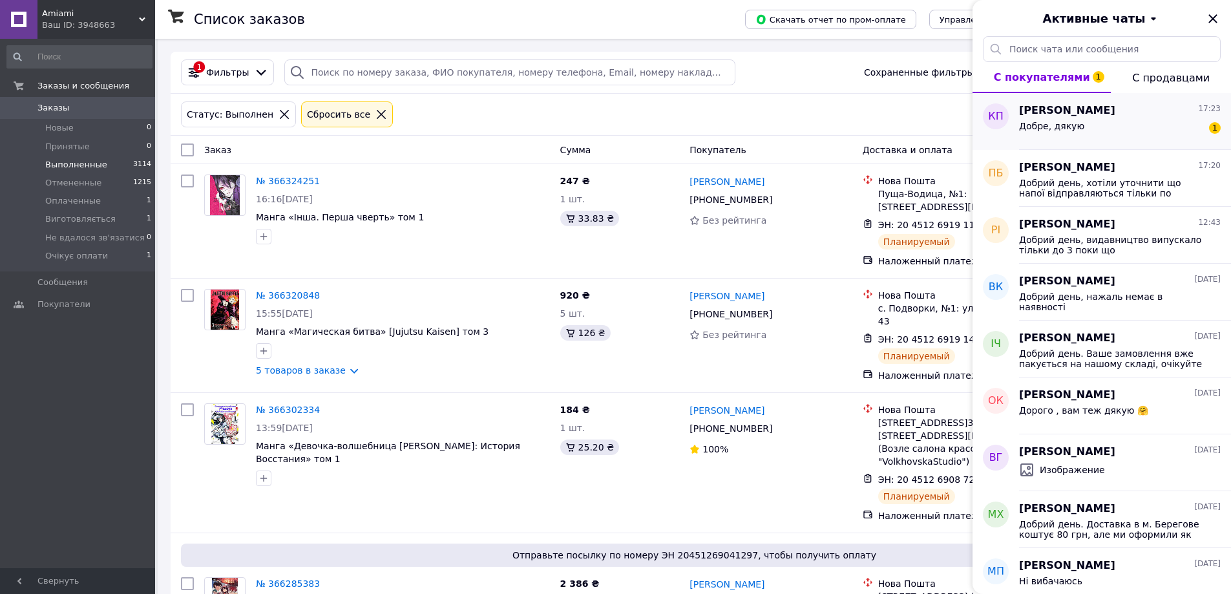
click at [1067, 129] on span "Добре, дякую" at bounding box center [1051, 126] width 65 height 10
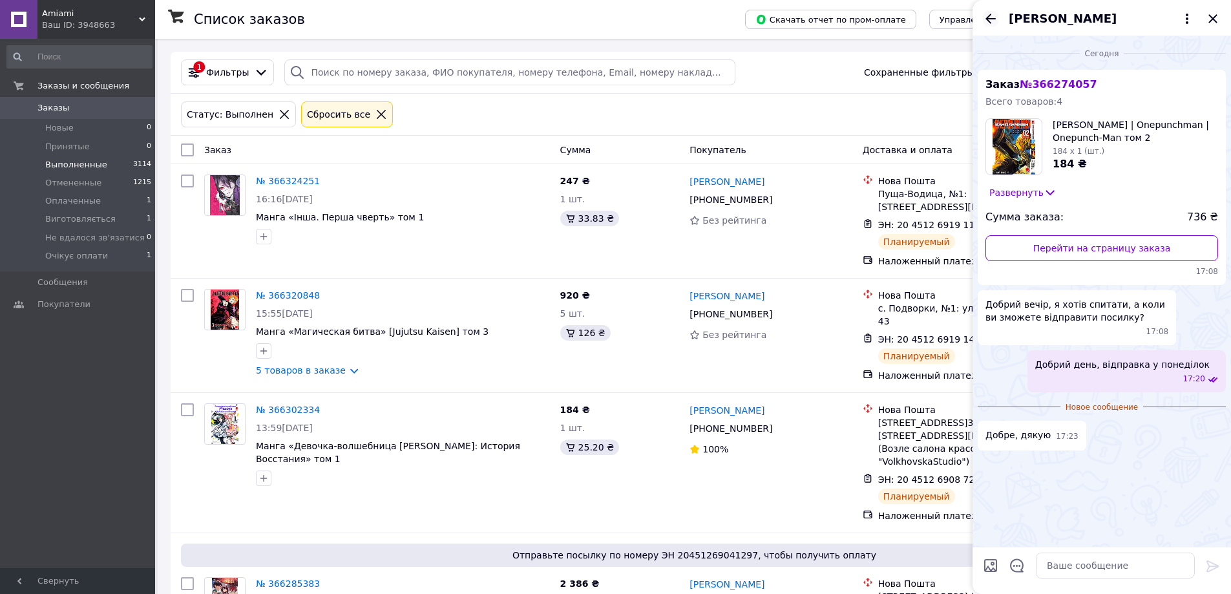
click at [988, 23] on icon "Назад" at bounding box center [991, 19] width 16 height 16
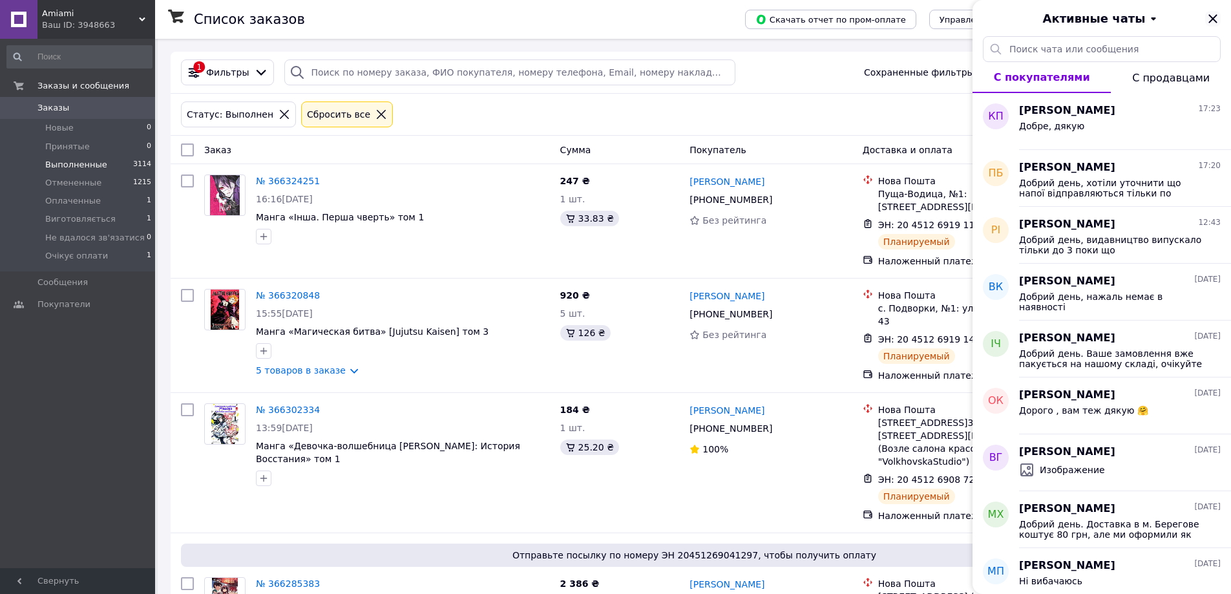
click at [1216, 24] on icon "Закрыть" at bounding box center [1213, 19] width 16 height 16
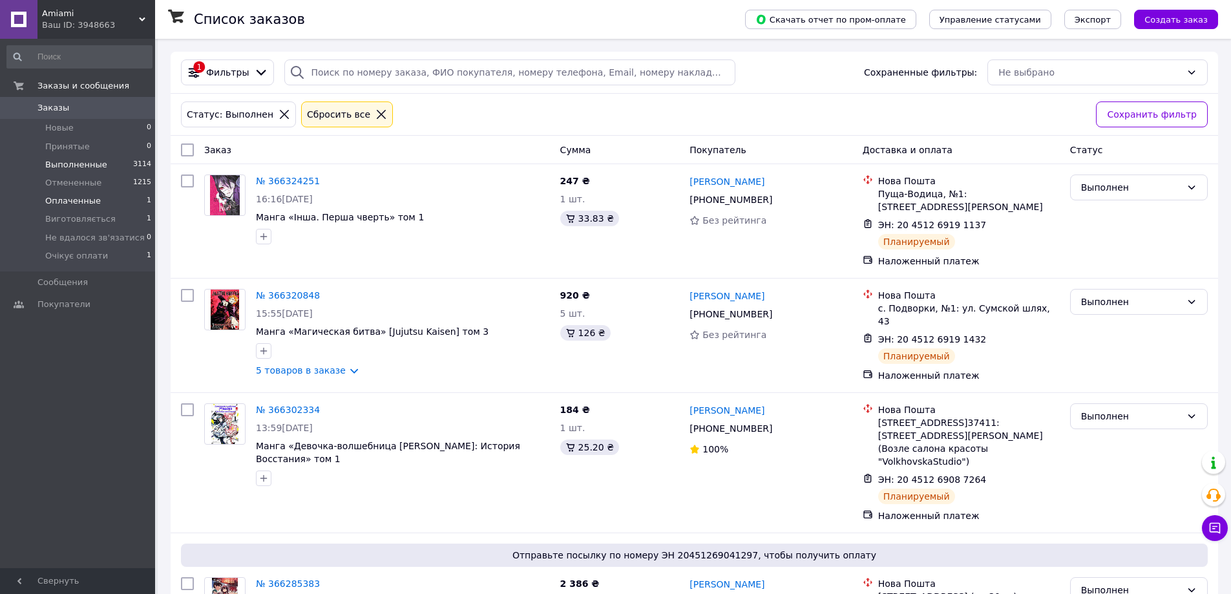
click at [124, 194] on li "Оплаченные 1" at bounding box center [79, 201] width 159 height 18
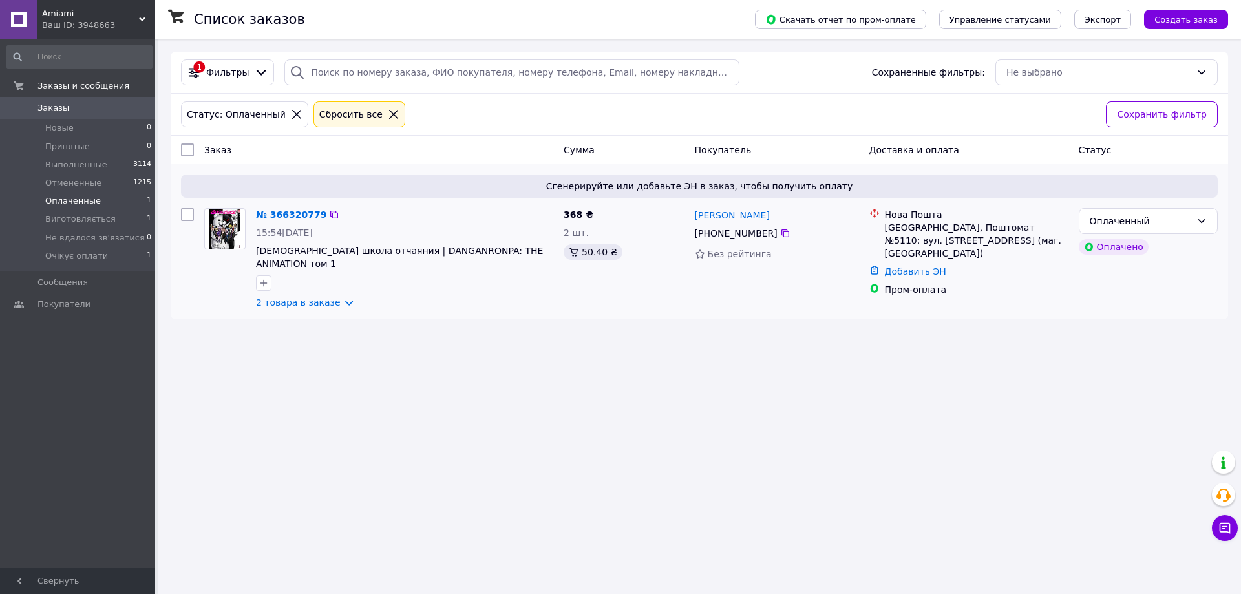
click at [310, 280] on div at bounding box center [404, 283] width 302 height 21
click at [315, 297] on link "2 товара в заказе" at bounding box center [298, 302] width 85 height 10
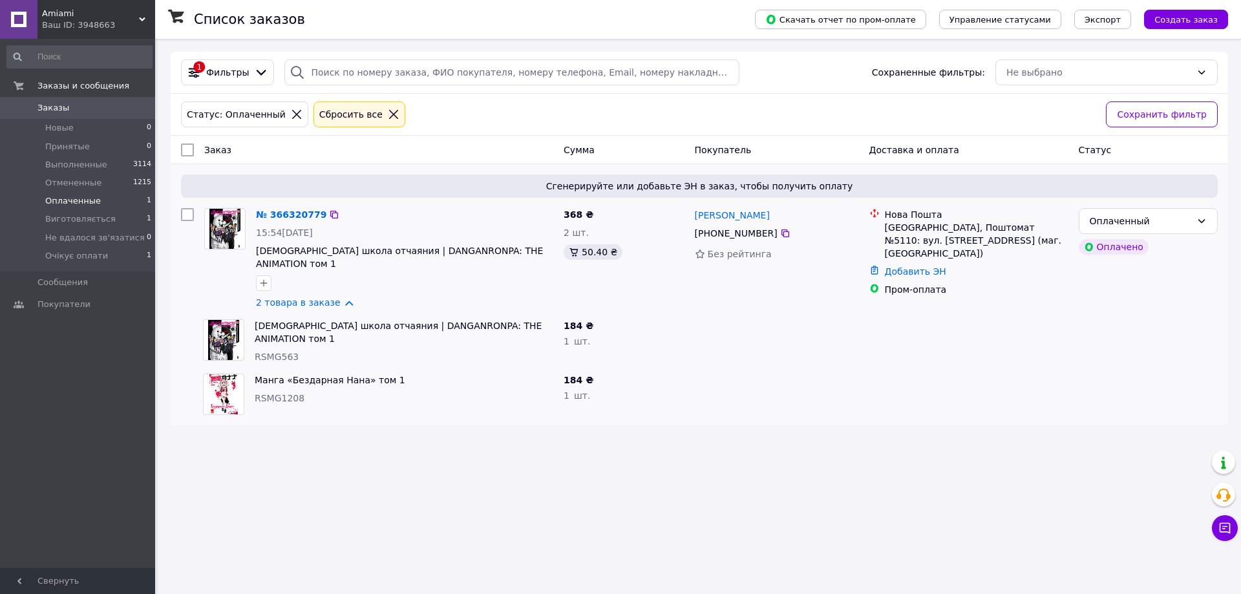
click at [708, 234] on div "[PHONE_NUMBER]" at bounding box center [736, 233] width 88 height 18
copy div "[PHONE_NUMBER]"
drag, startPoint x: 766, startPoint y: 214, endPoint x: 693, endPoint y: 211, distance: 73.1
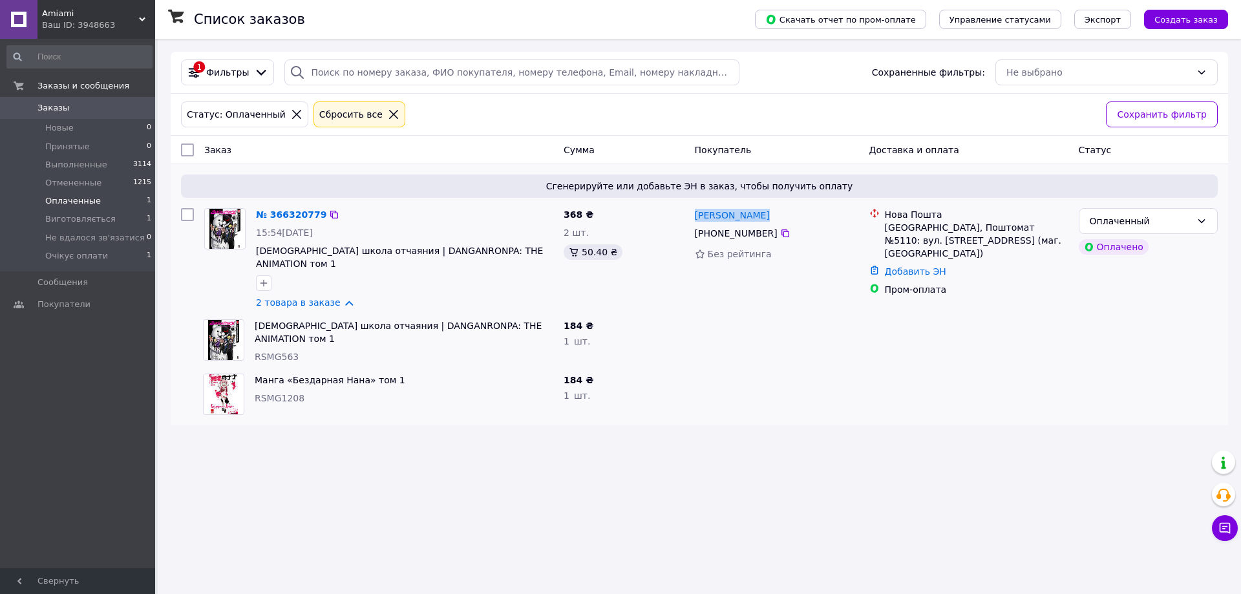
click at [693, 211] on div "[PERSON_NAME]" at bounding box center [776, 215] width 167 height 16
copy link "[PERSON_NAME]"
click at [895, 224] on div "[GEOGRAPHIC_DATA], Поштомат №5110: вул. [STREET_ADDRESS] (маг. [GEOGRAPHIC_DATA…" at bounding box center [977, 240] width 184 height 39
copy div "[PERSON_NAME]"
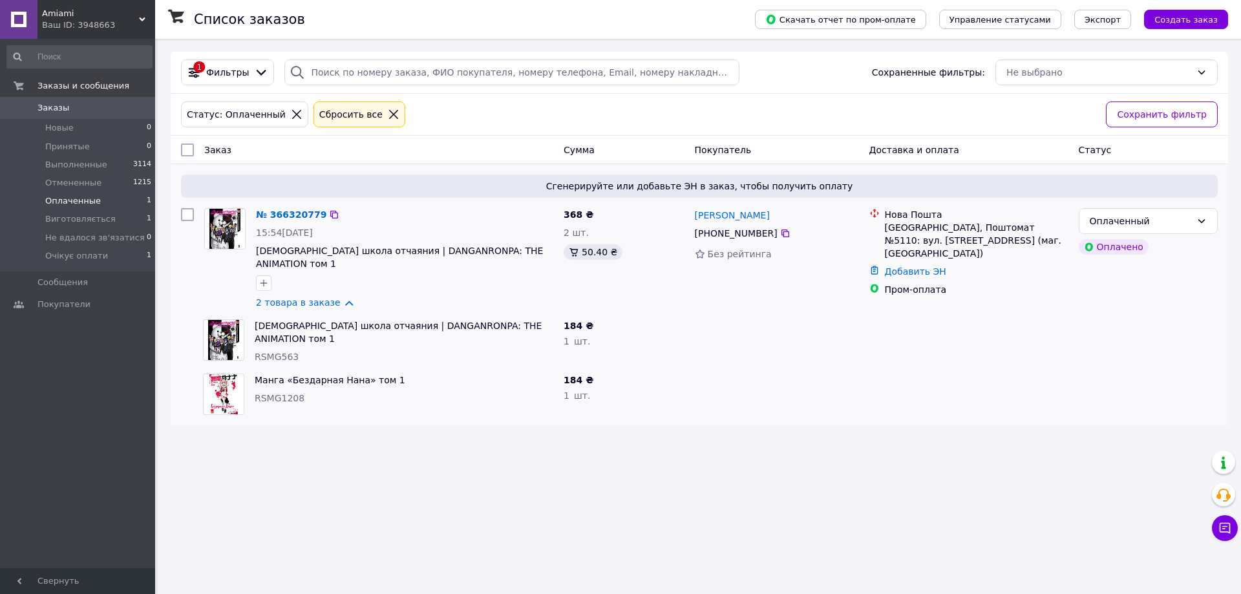
click at [981, 229] on div "[GEOGRAPHIC_DATA], Поштомат №5110: вул. [STREET_ADDRESS] (маг. [GEOGRAPHIC_DATA…" at bounding box center [977, 240] width 184 height 39
copy div "5110"
click at [935, 266] on link "Добавить ЭН" at bounding box center [915, 271] width 61 height 10
click at [871, 313] on input "Добавить ЭН" at bounding box center [841, 312] width 173 height 26
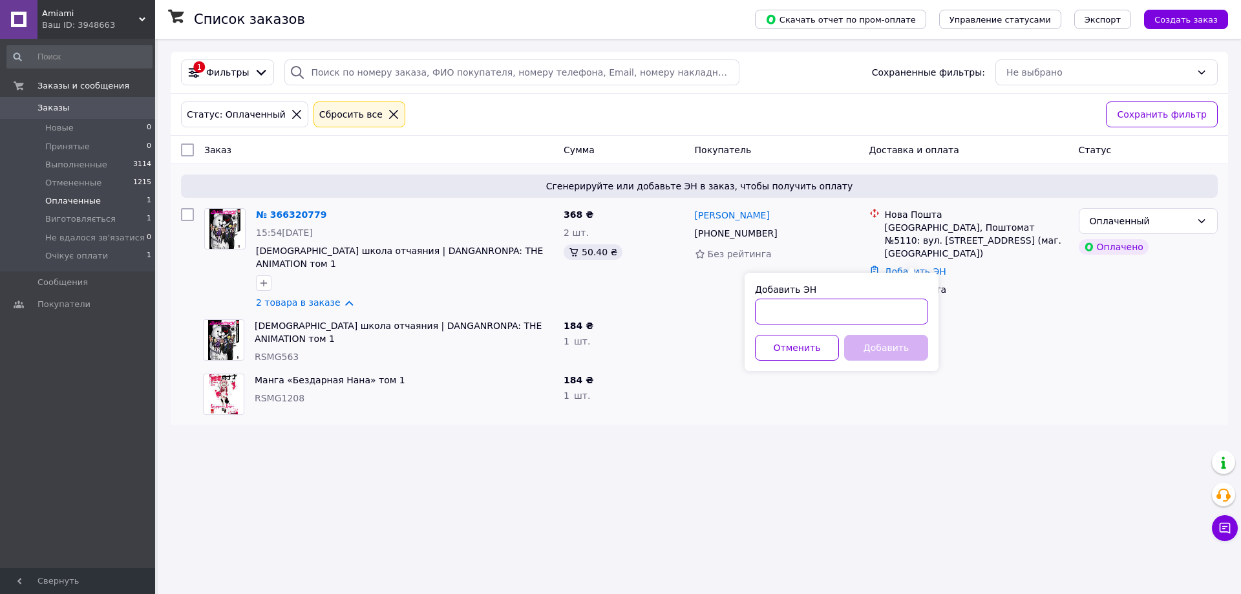
paste input "20451269218868"
type input "20451269218868"
click at [869, 353] on button "Добавить" at bounding box center [886, 348] width 84 height 26
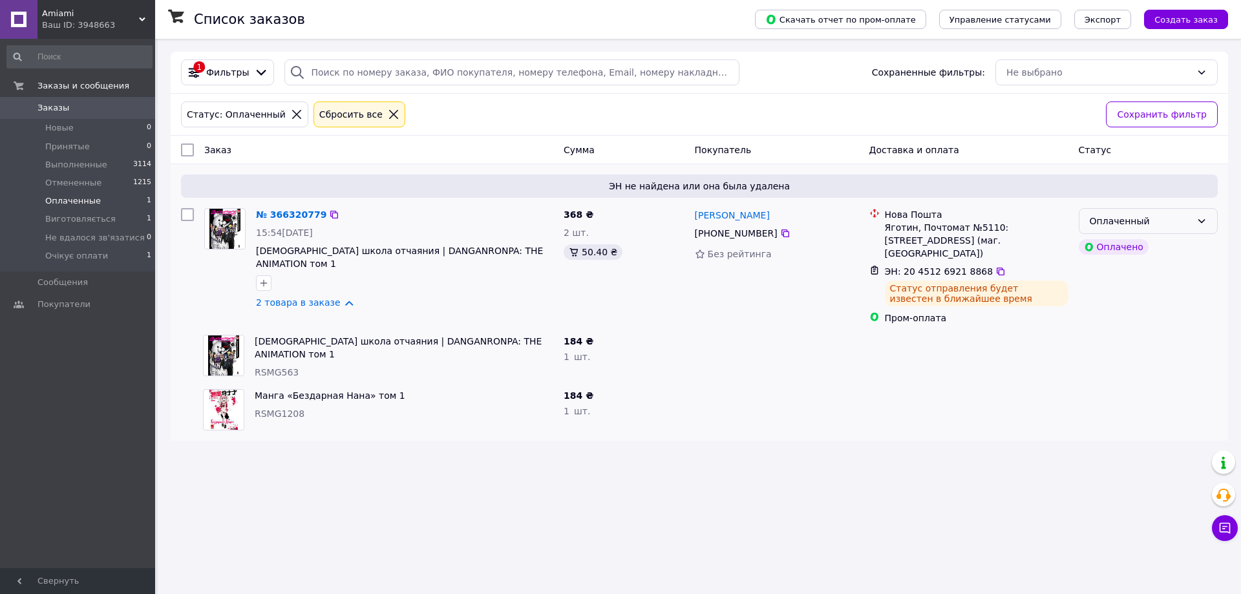
click at [1194, 223] on div "Оплаченный" at bounding box center [1147, 221] width 139 height 26
click at [1155, 272] on li "Выполнен" at bounding box center [1148, 272] width 138 height 23
